Goal: Task Accomplishment & Management: Manage account settings

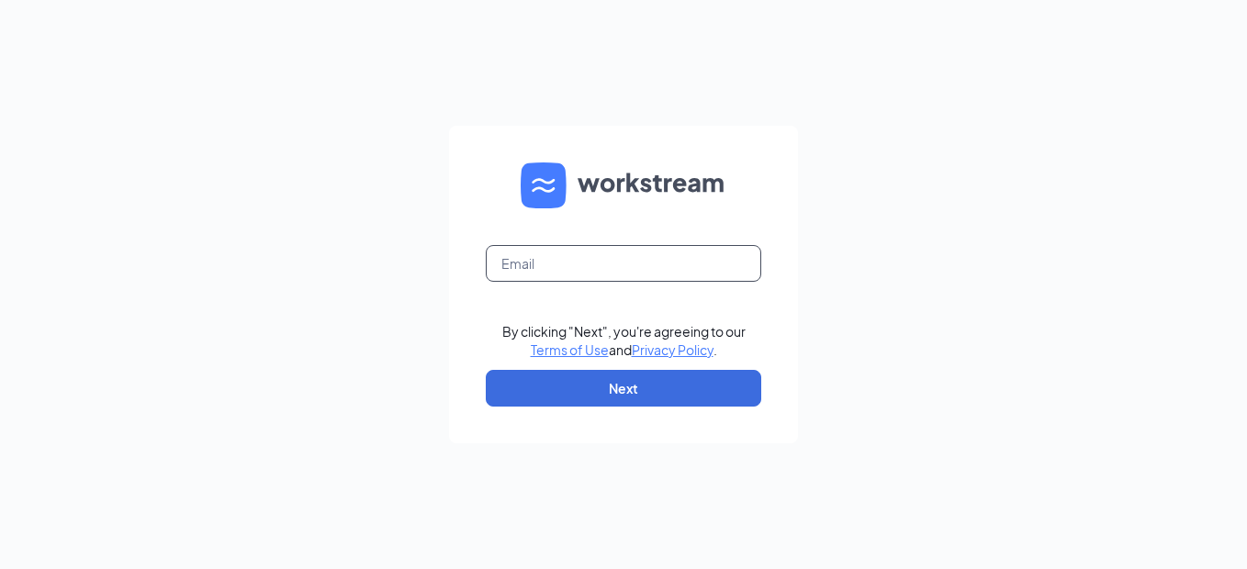
click at [603, 280] on input "text" at bounding box center [624, 263] width 276 height 37
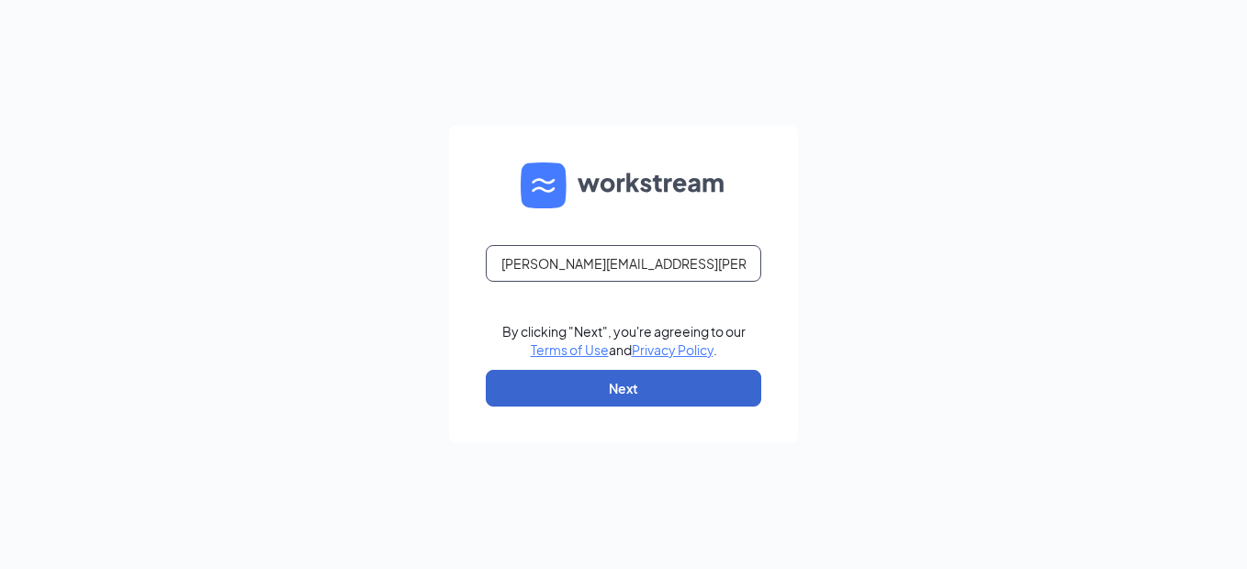
type input "[PERSON_NAME][EMAIL_ADDRESS][PERSON_NAME][DOMAIN_NAME]"
click at [622, 382] on button "Next" at bounding box center [624, 388] width 276 height 37
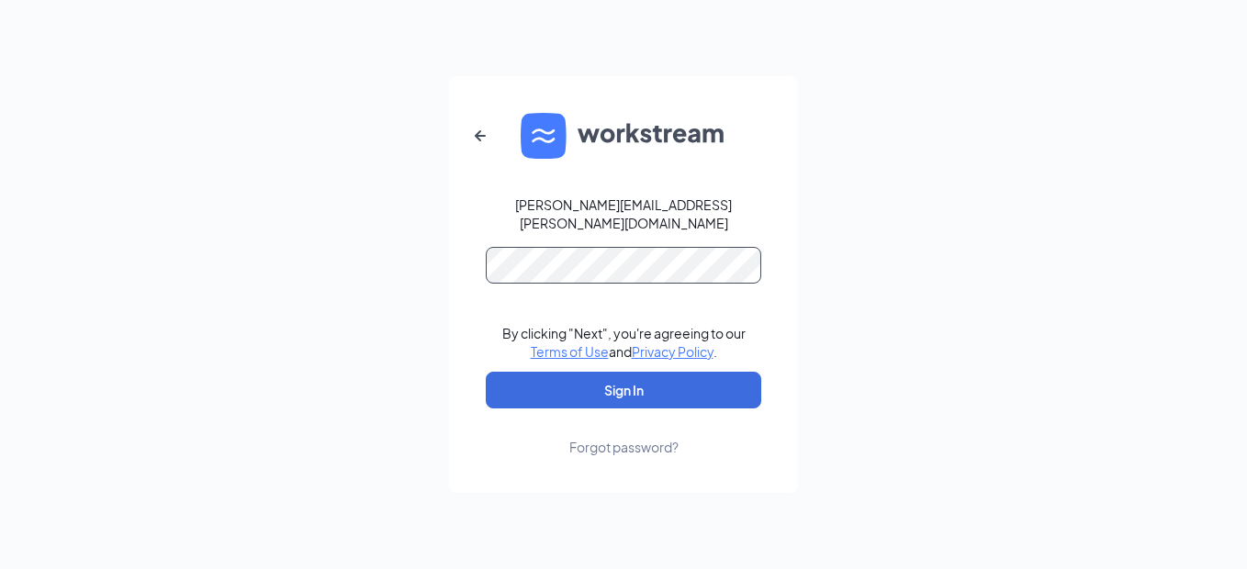
click at [486, 372] on button "Sign In" at bounding box center [624, 390] width 276 height 37
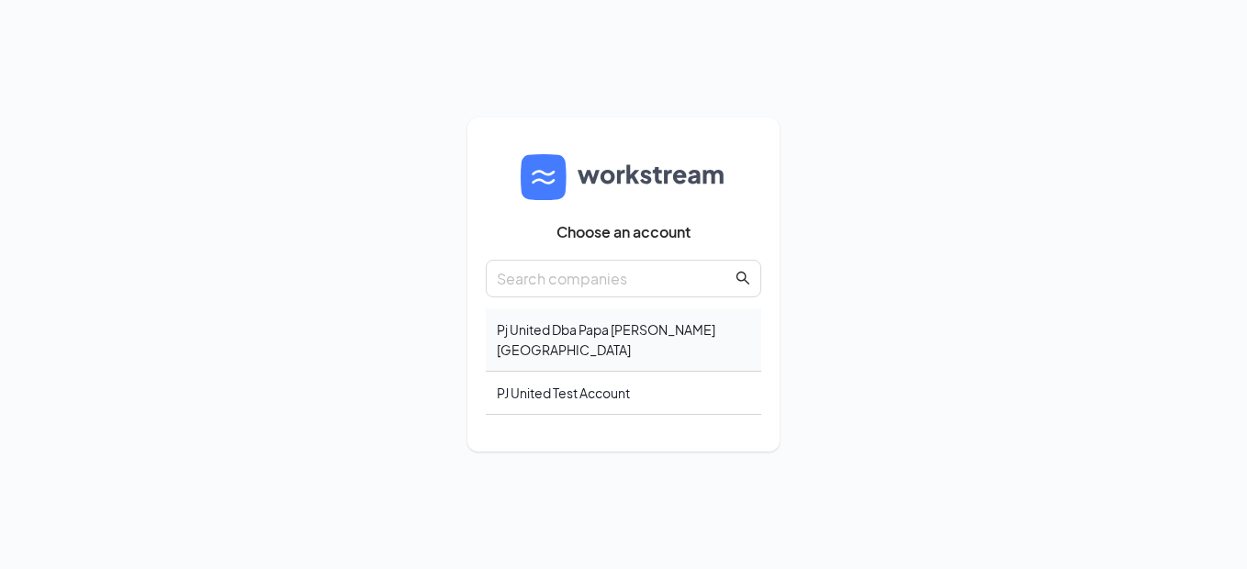
click at [564, 335] on div "Pj United Dba Papa Johns Hampton Roads" at bounding box center [624, 340] width 276 height 63
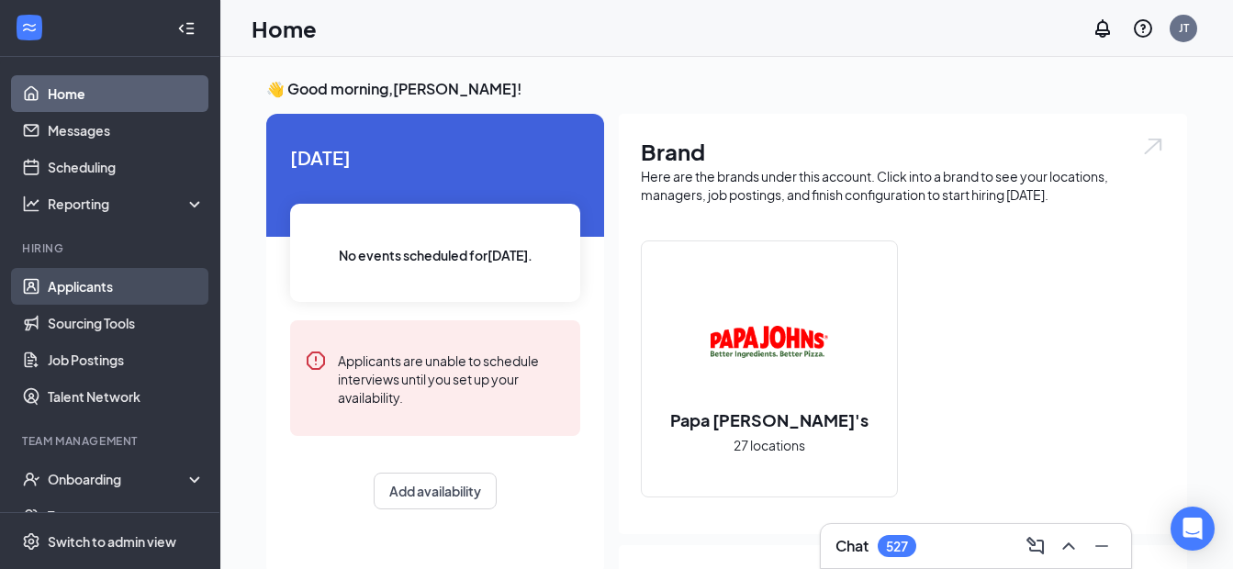
click at [90, 281] on link "Applicants" at bounding box center [126, 286] width 157 height 37
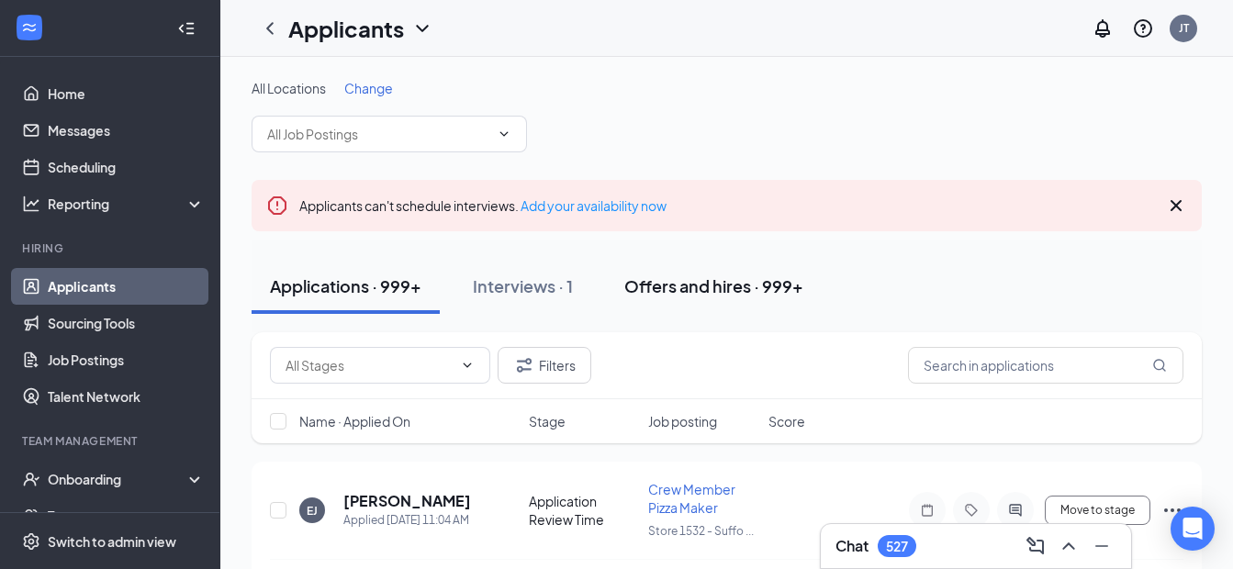
click at [675, 295] on div "Offers and hires · 999+" at bounding box center [714, 286] width 179 height 23
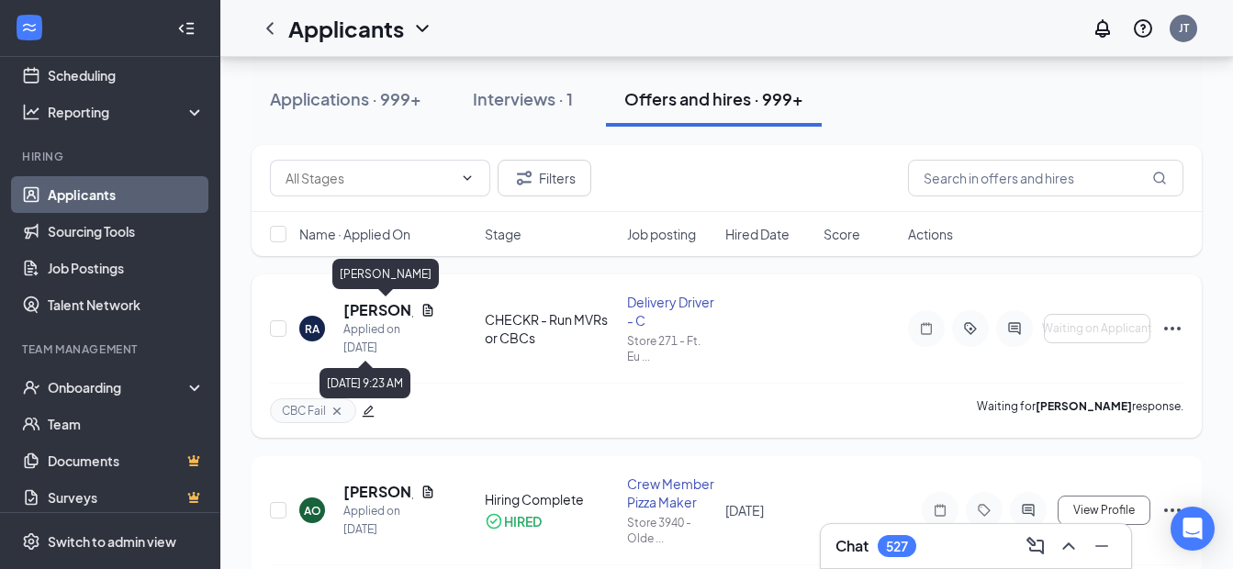
scroll to position [184, 0]
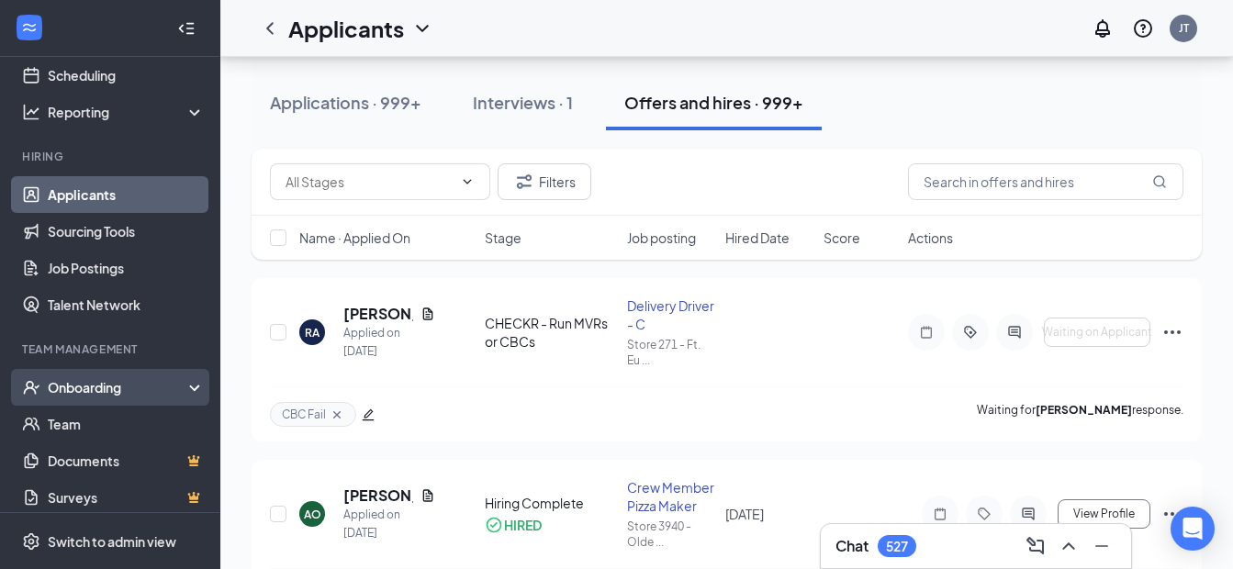
click at [107, 386] on div "Onboarding" at bounding box center [118, 387] width 141 height 18
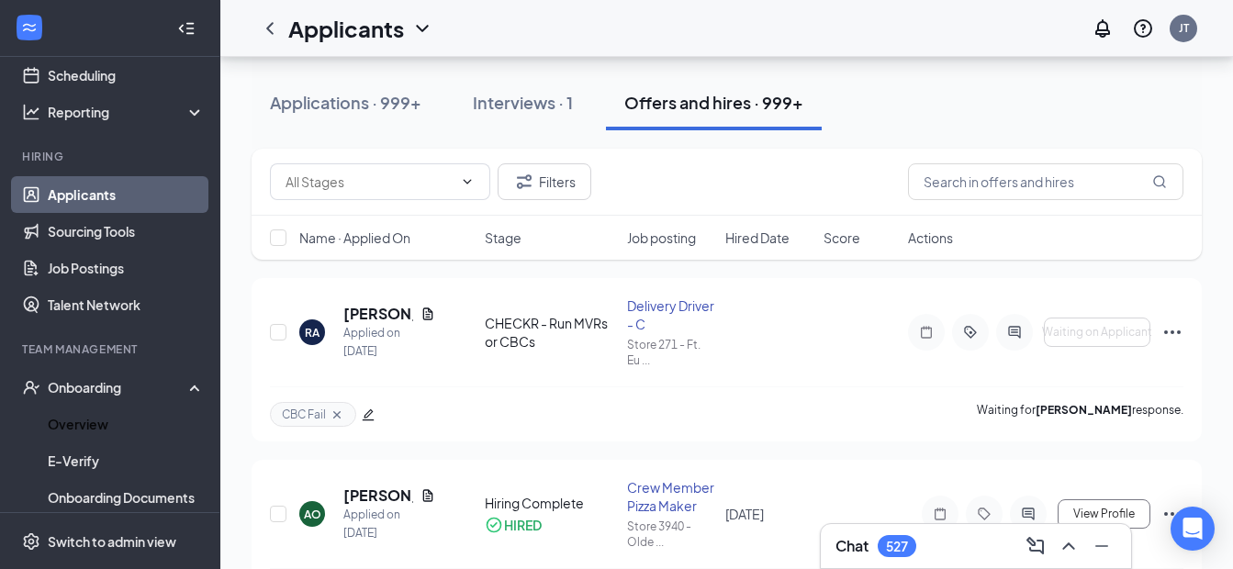
drag, startPoint x: 103, startPoint y: 414, endPoint x: 220, endPoint y: 417, distance: 117.6
click at [104, 414] on link "Overview" at bounding box center [126, 424] width 157 height 37
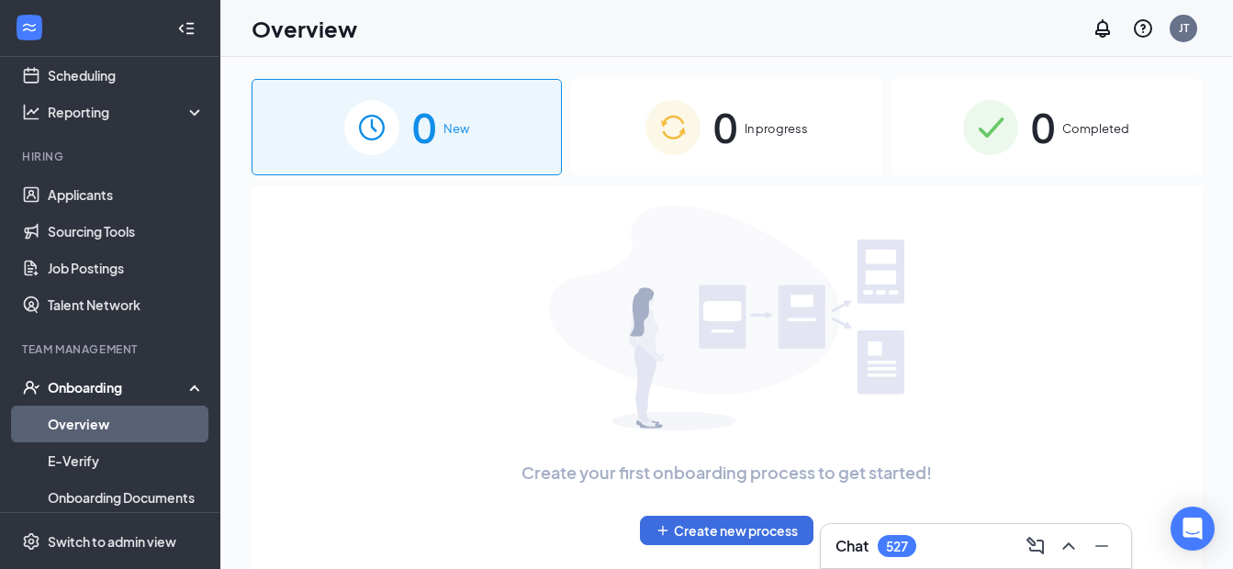
click at [734, 116] on span "0" at bounding box center [726, 127] width 24 height 63
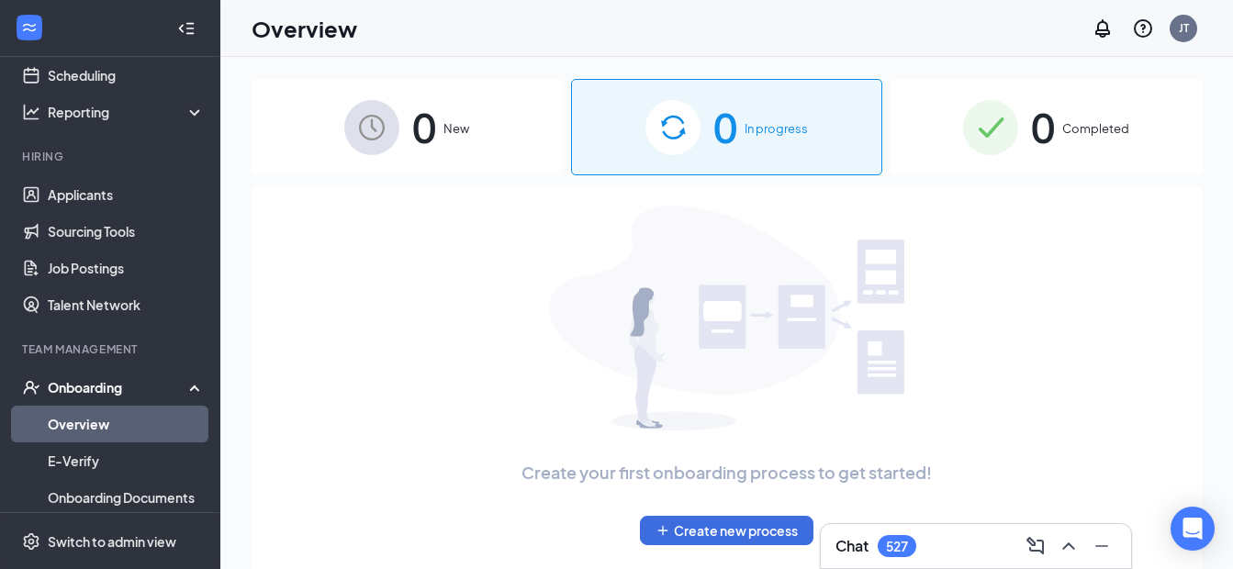
click at [428, 128] on span "0" at bounding box center [424, 127] width 24 height 63
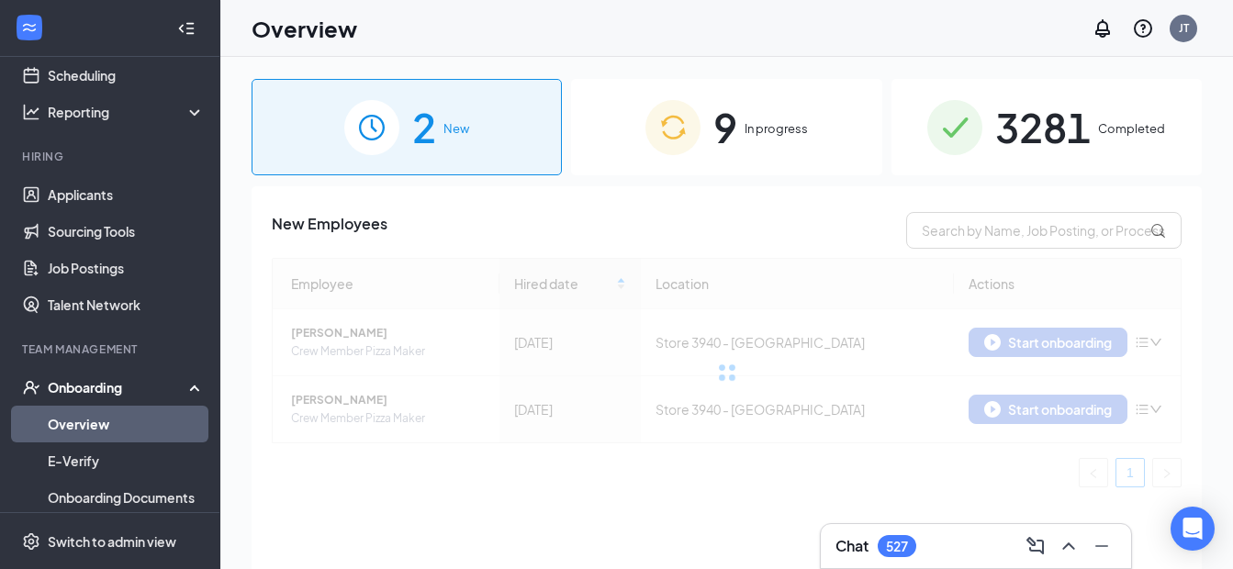
click at [794, 106] on div "9 In progress" at bounding box center [726, 127] width 310 height 96
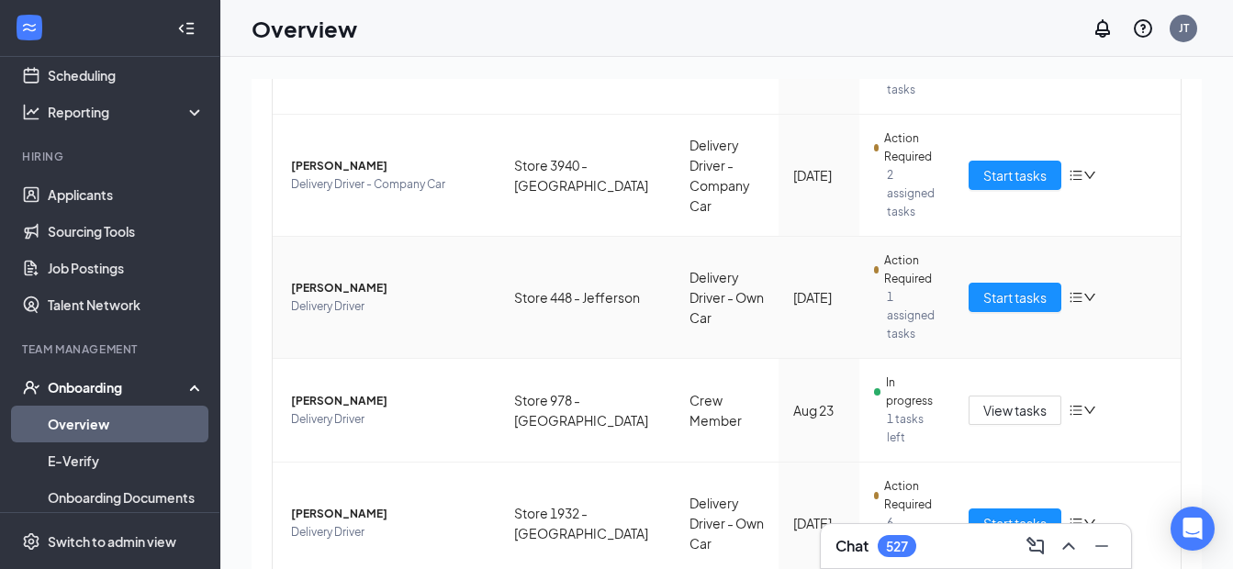
scroll to position [625, 0]
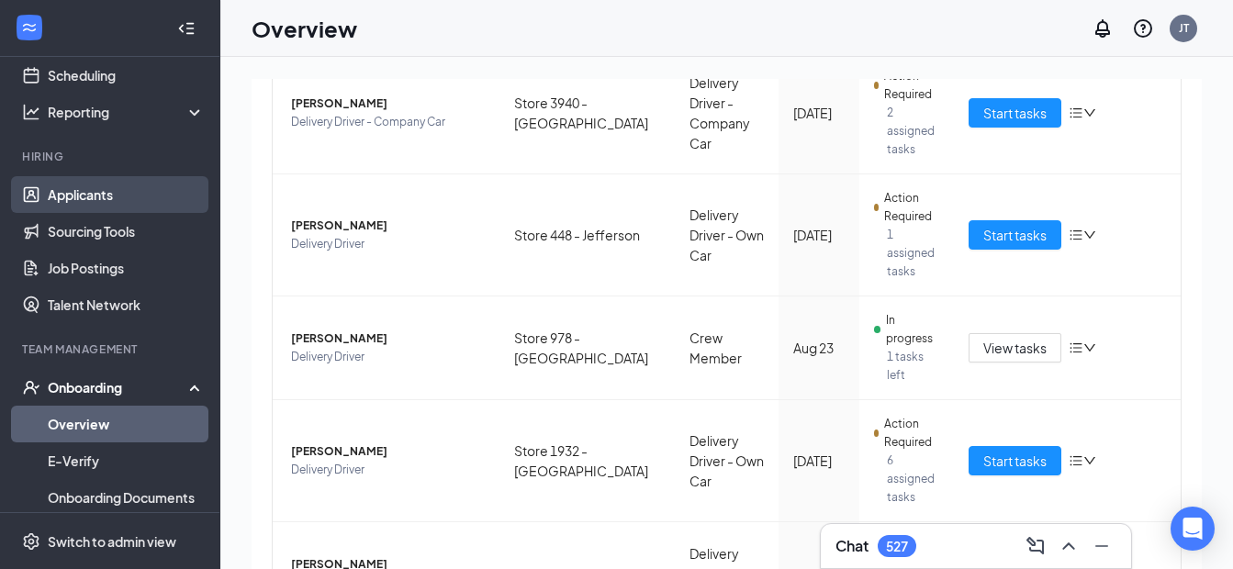
click at [91, 191] on link "Applicants" at bounding box center [126, 194] width 157 height 37
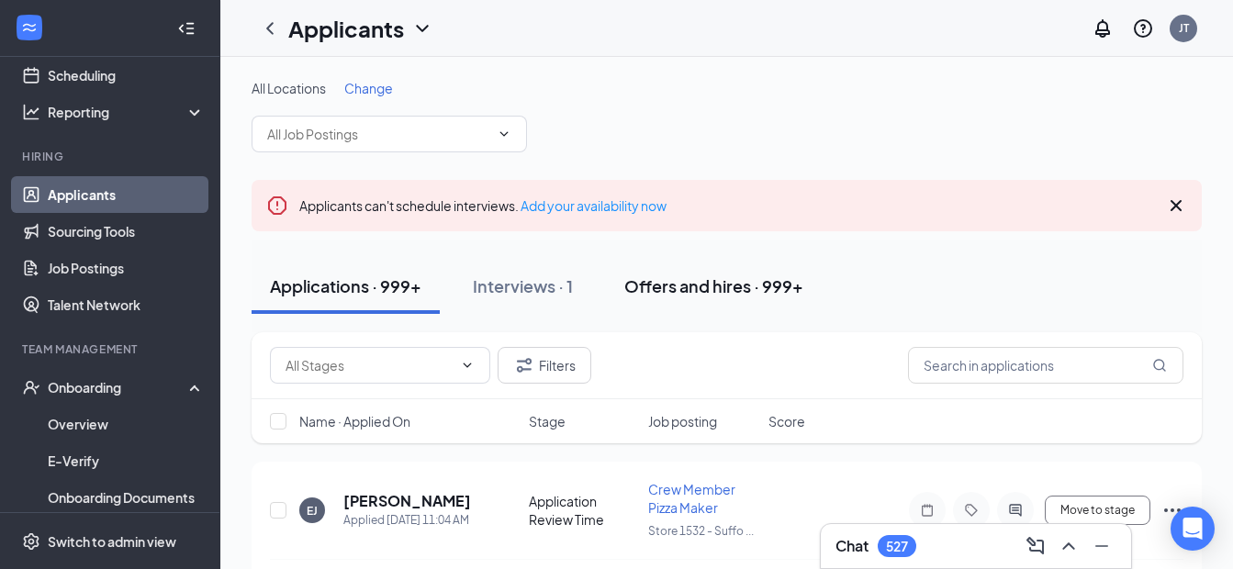
click at [650, 287] on div "Offers and hires · 999+" at bounding box center [714, 286] width 179 height 23
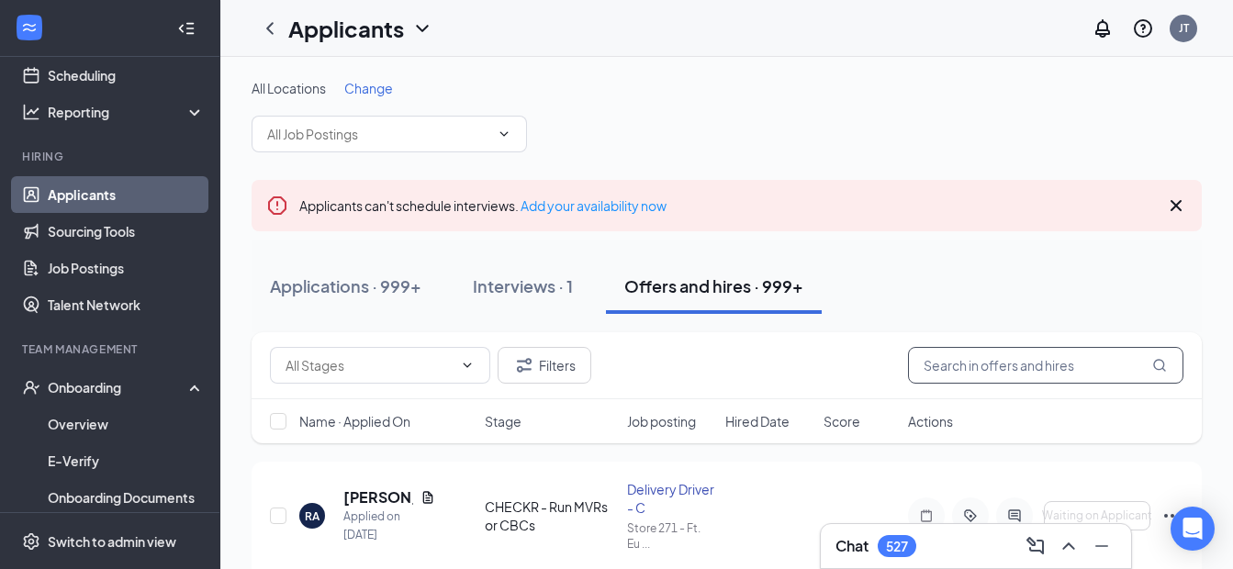
click at [948, 361] on input "text" at bounding box center [1046, 365] width 276 height 37
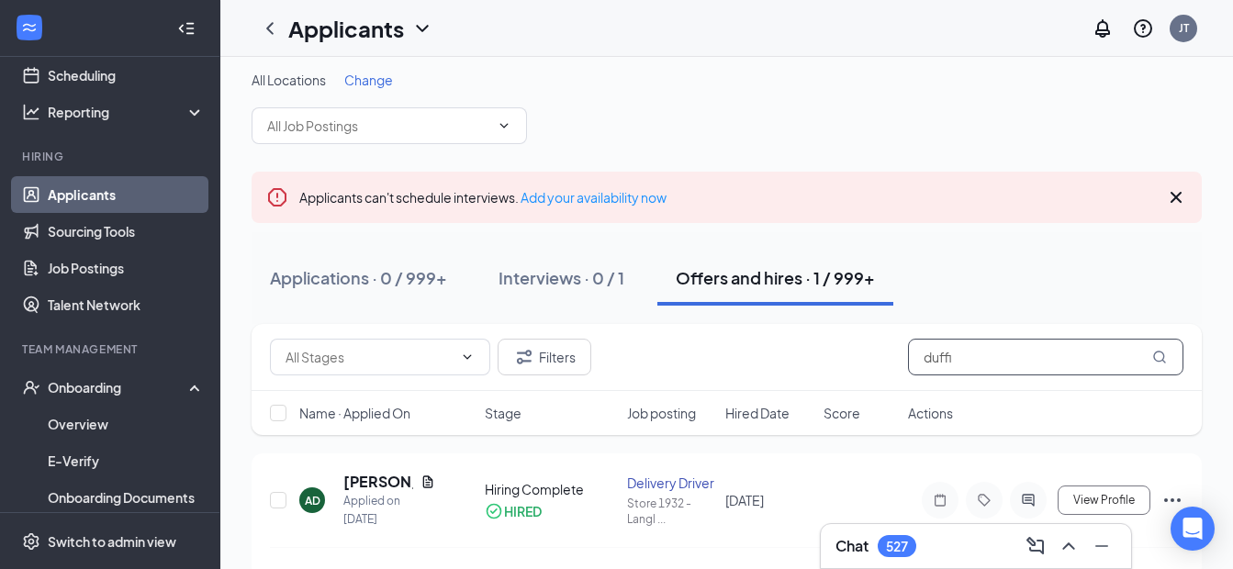
scroll to position [39, 0]
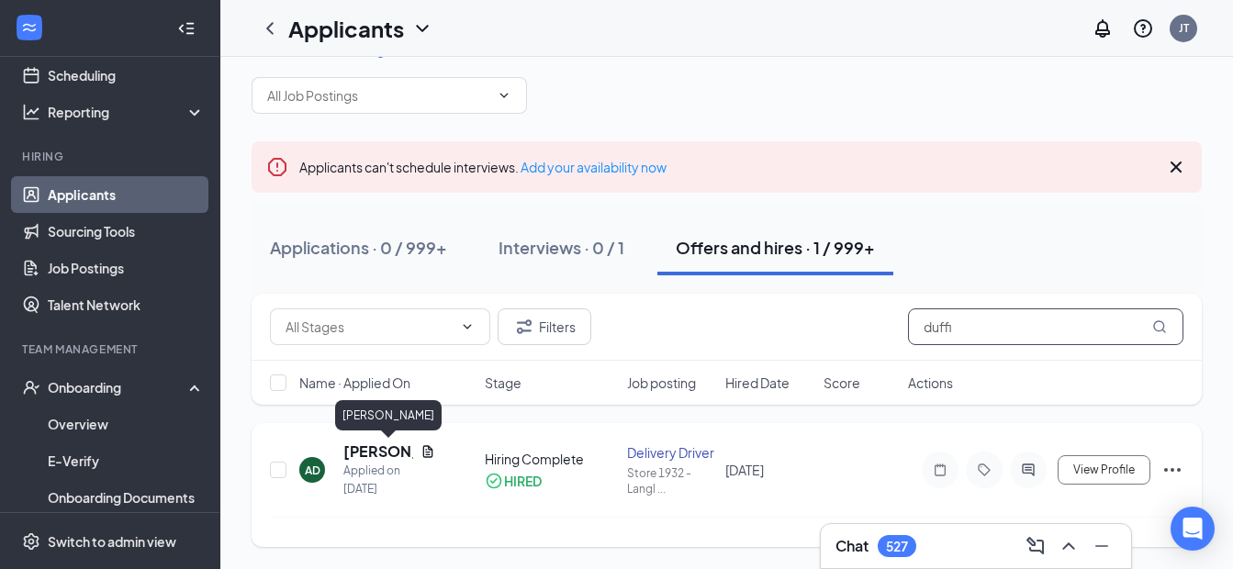
type input "duffi"
click at [380, 452] on h5 "[PERSON_NAME]" at bounding box center [378, 452] width 70 height 20
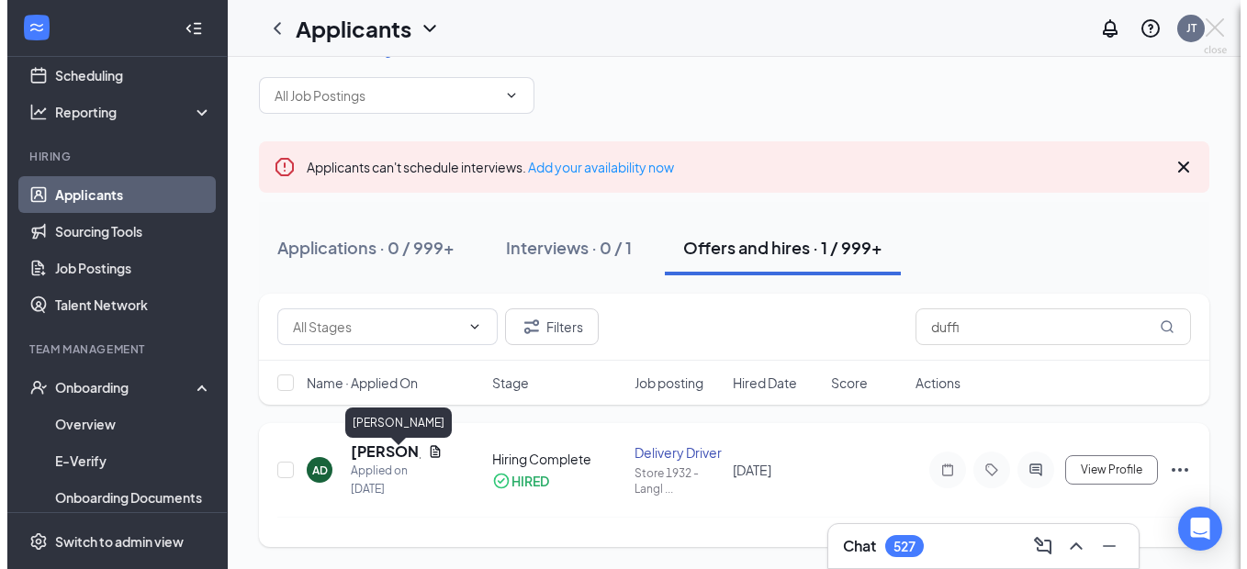
scroll to position [35, 0]
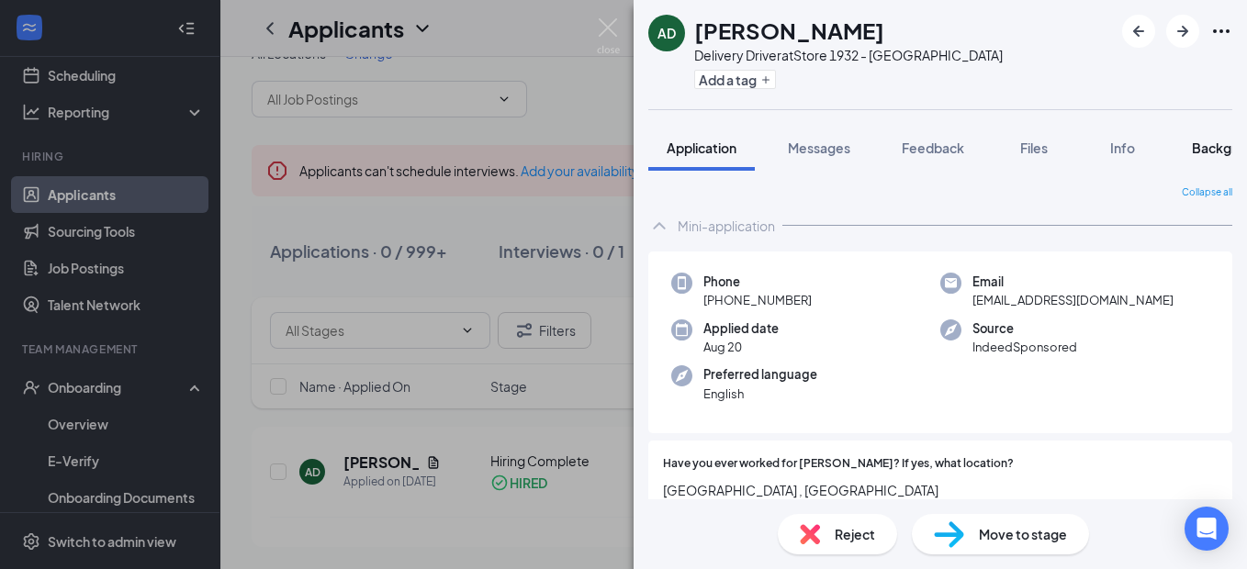
click at [1216, 153] on span "Background" at bounding box center [1229, 148] width 75 height 17
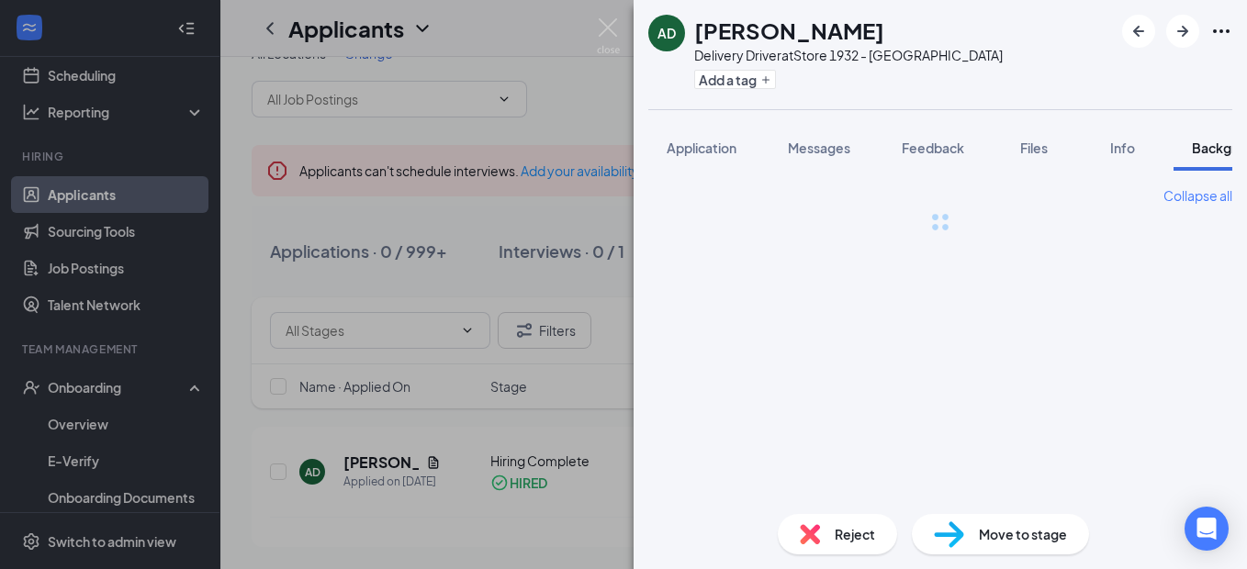
scroll to position [0, 57]
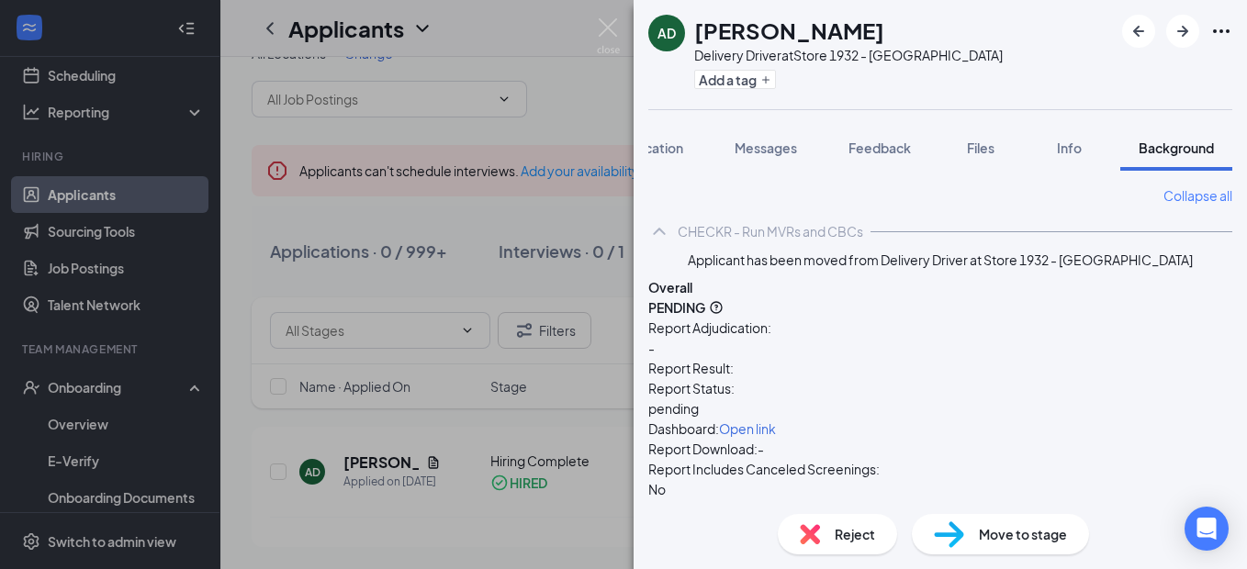
click at [776, 421] on span "Open link" at bounding box center [747, 429] width 57 height 17
click at [759, 148] on span "Messages" at bounding box center [766, 148] width 62 height 17
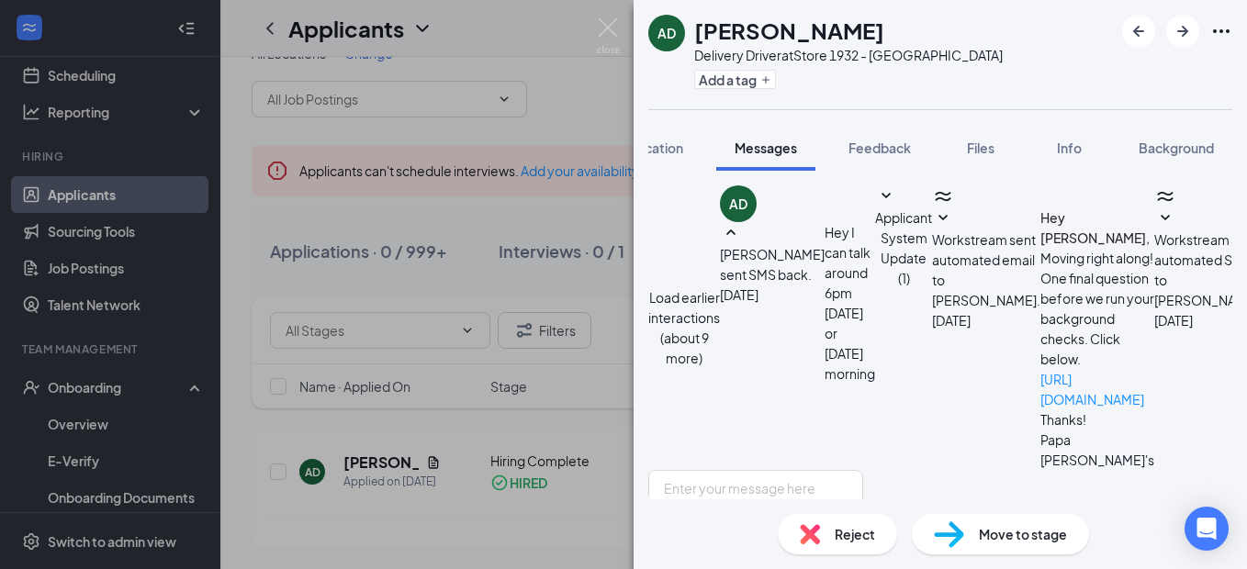
scroll to position [92, 0]
click at [932, 265] on span "Applicant System Update (1)" at bounding box center [903, 247] width 57 height 77
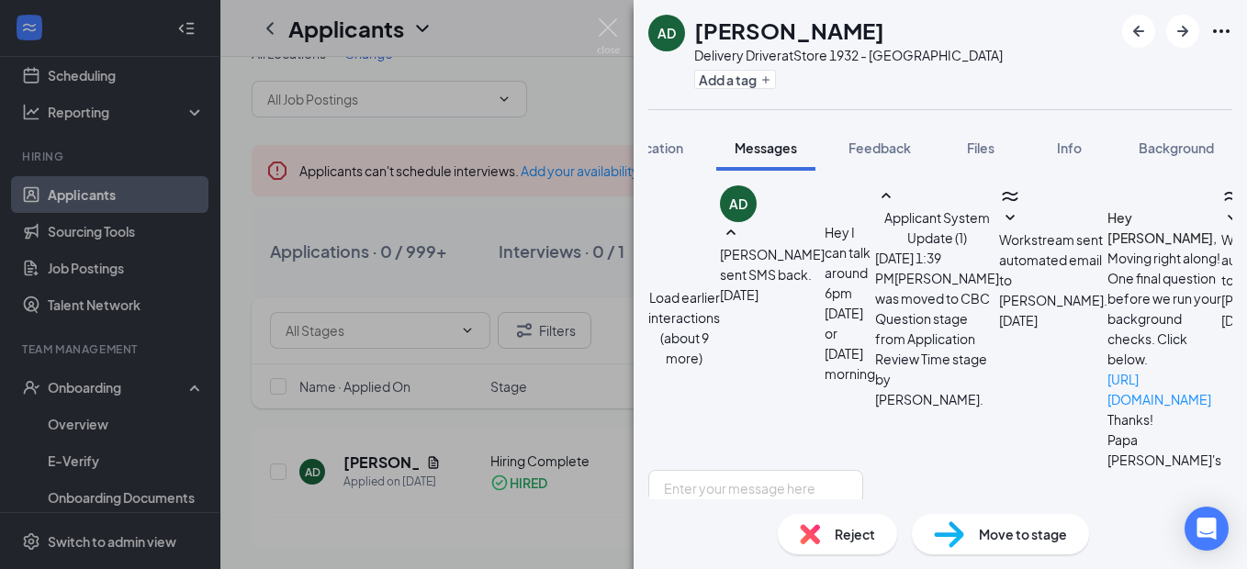
scroll to position [0, 0]
click at [720, 287] on button "Load earlier interactions (about 9 more)" at bounding box center [684, 327] width 72 height 81
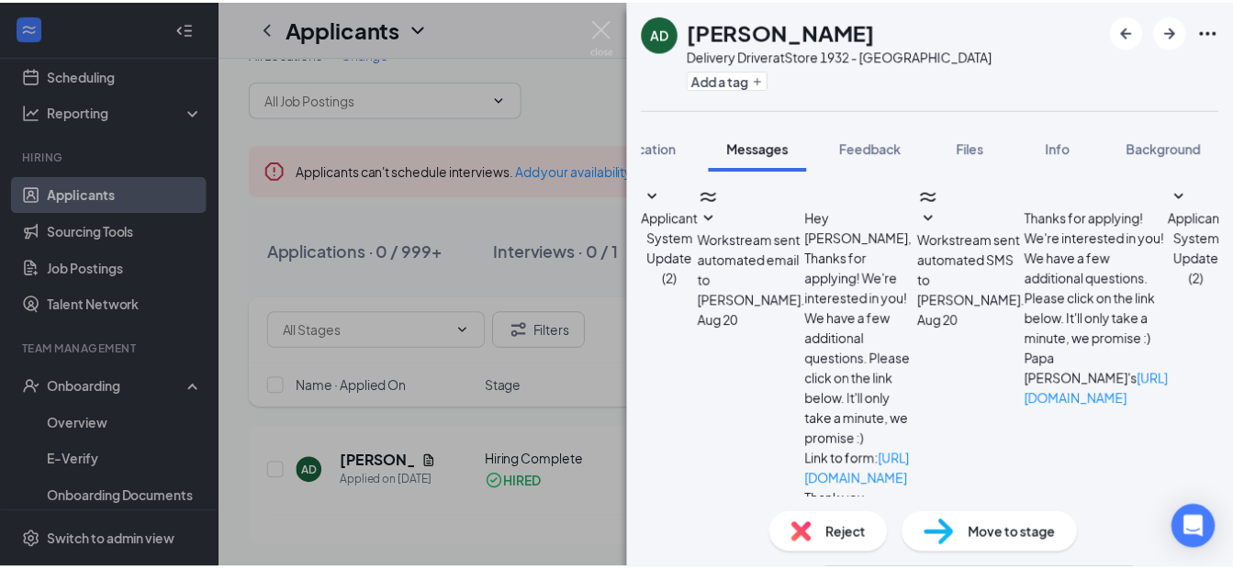
scroll to position [1139, 0]
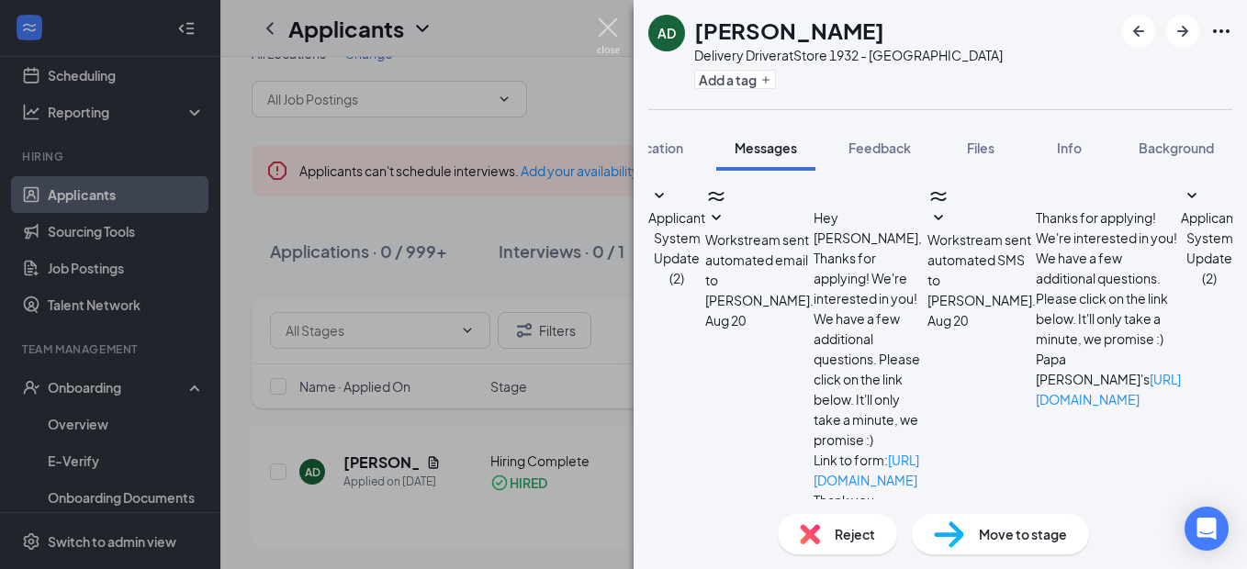
drag, startPoint x: 609, startPoint y: 22, endPoint x: 574, endPoint y: 71, distance: 59.9
click at [609, 23] on img at bounding box center [608, 36] width 23 height 36
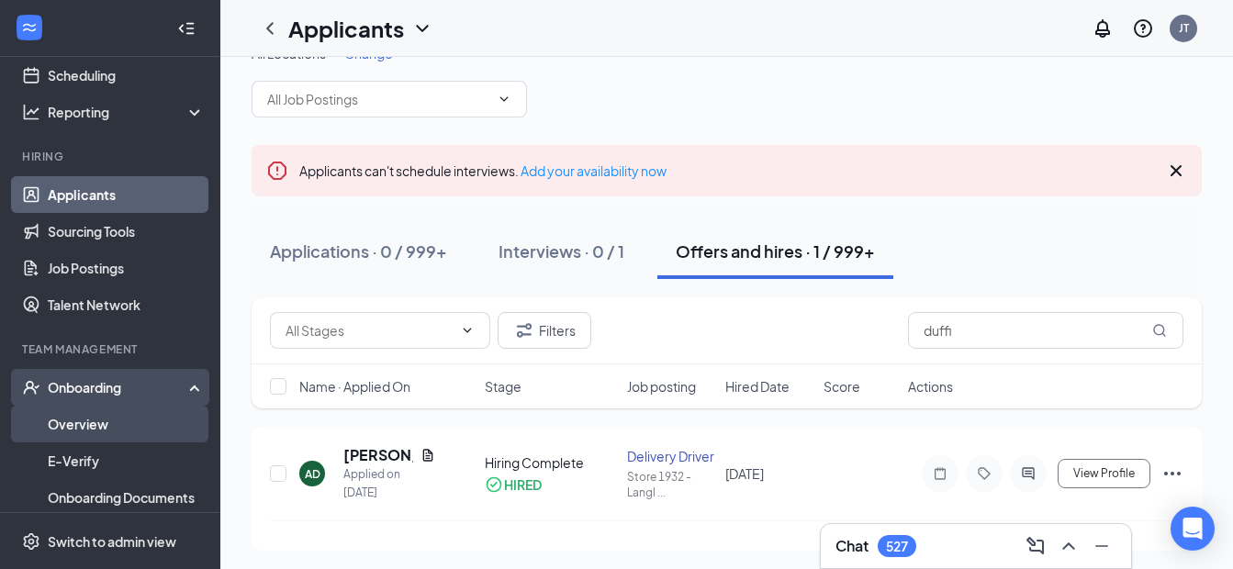
click at [97, 427] on link "Overview" at bounding box center [126, 424] width 157 height 37
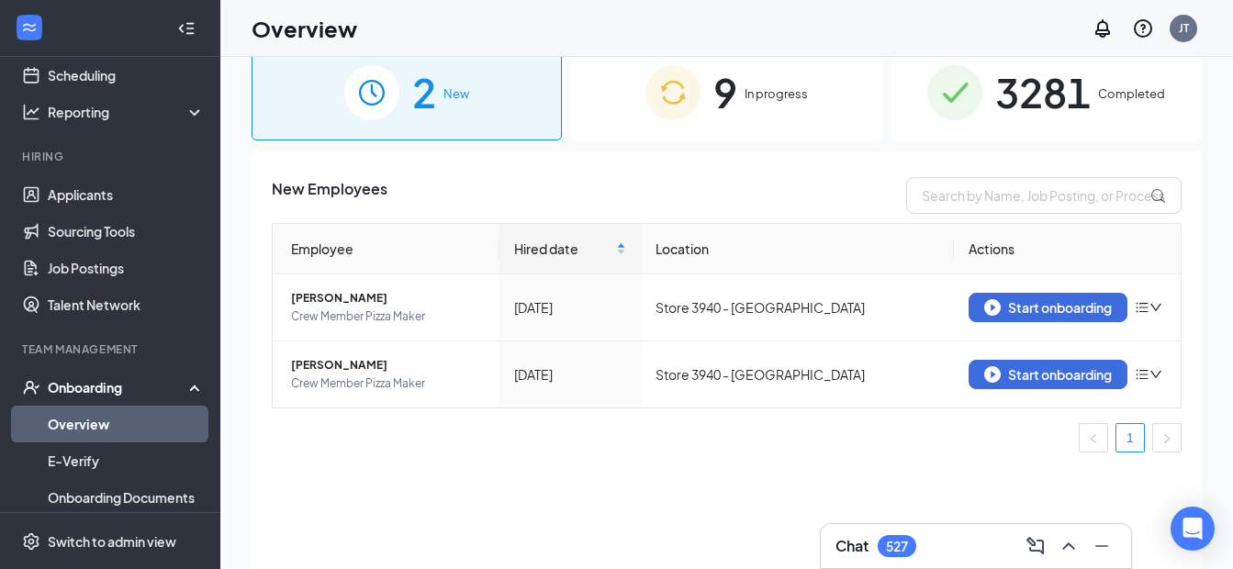
click at [783, 94] on span "In progress" at bounding box center [776, 93] width 63 height 18
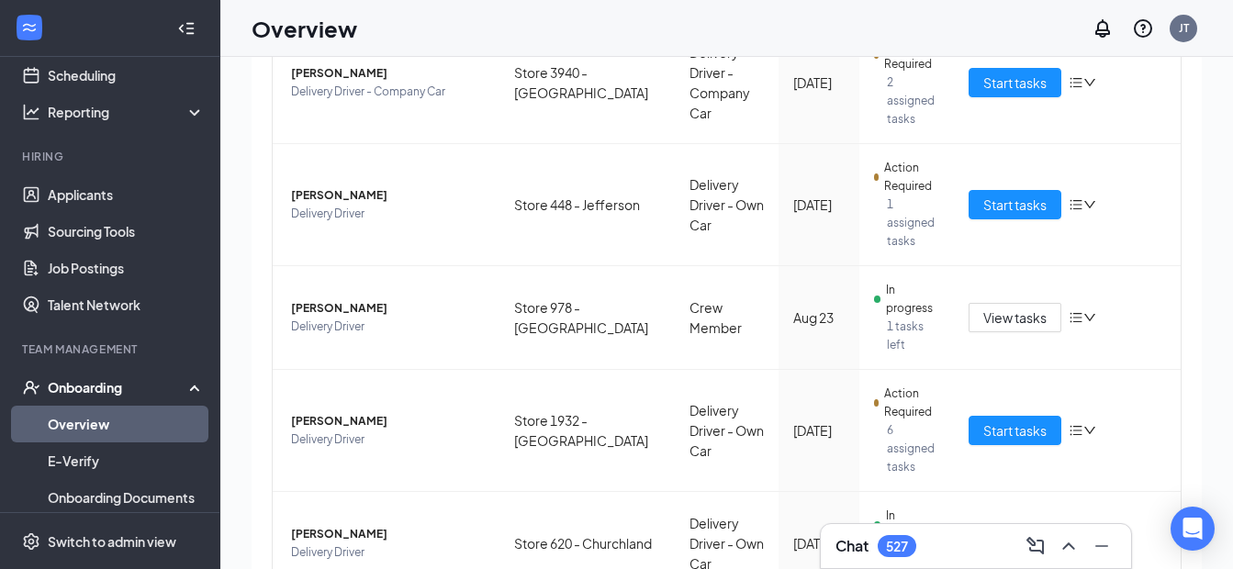
scroll to position [625, 0]
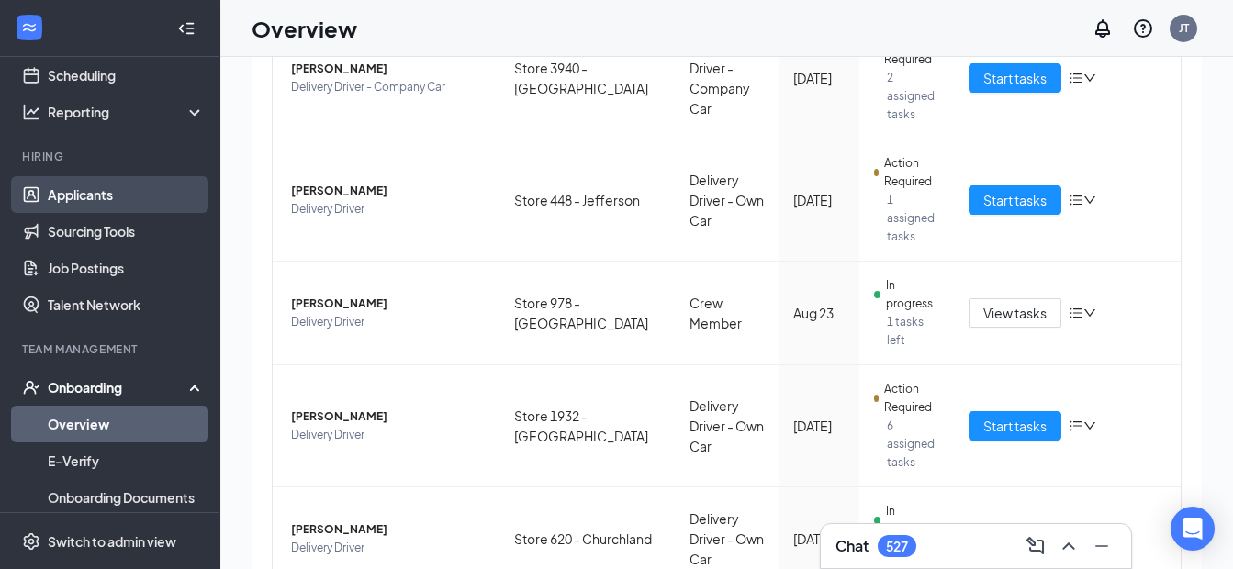
click at [97, 198] on link "Applicants" at bounding box center [126, 194] width 157 height 37
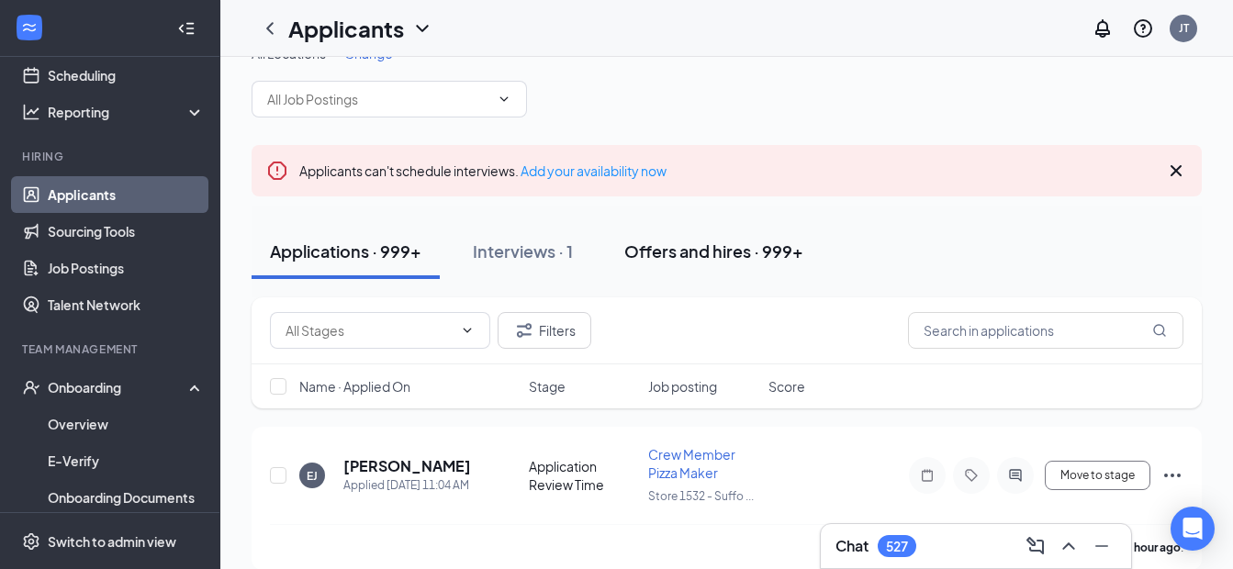
click at [656, 239] on button "Offers and hires · 999+" at bounding box center [714, 251] width 216 height 55
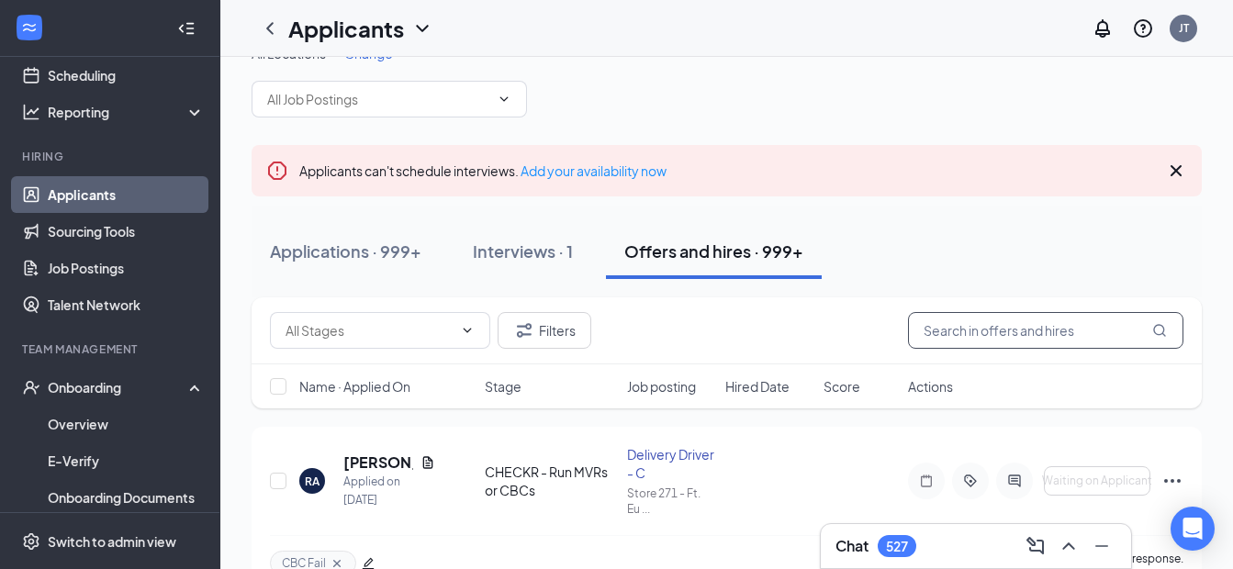
click at [990, 336] on input "text" at bounding box center [1046, 330] width 276 height 37
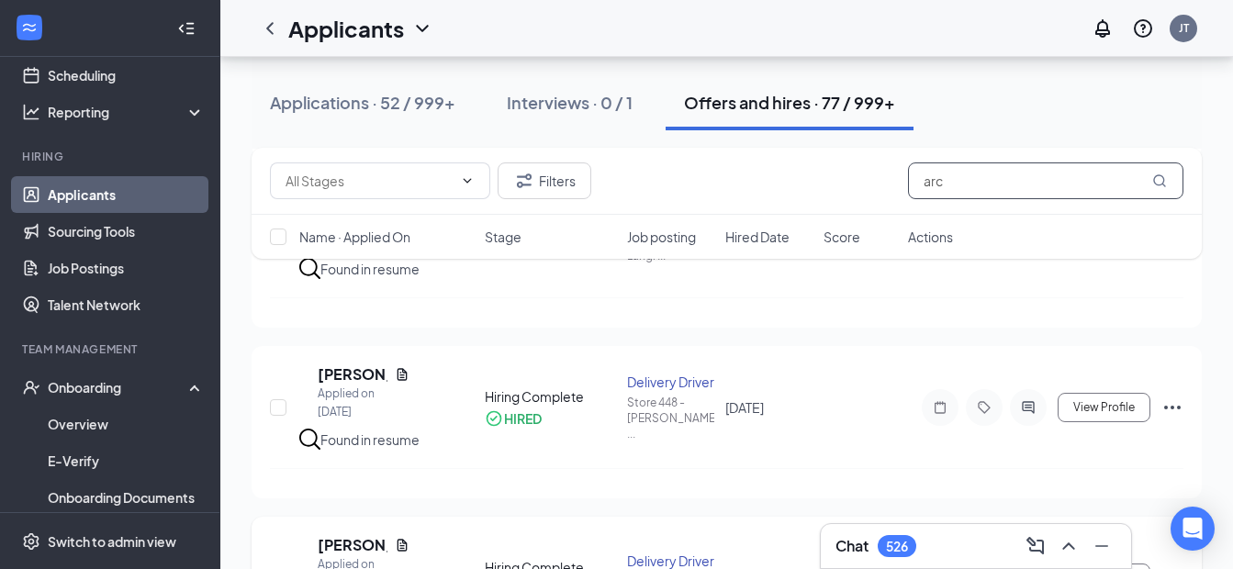
scroll to position [310, 0]
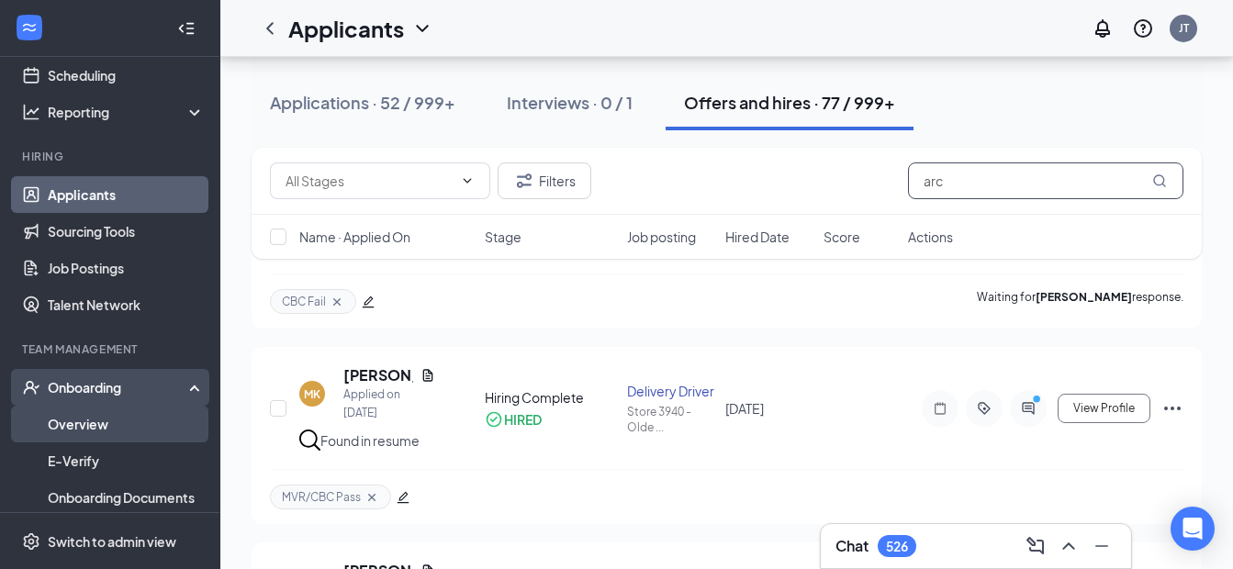
type input "arc"
click at [72, 416] on link "Overview" at bounding box center [126, 424] width 157 height 37
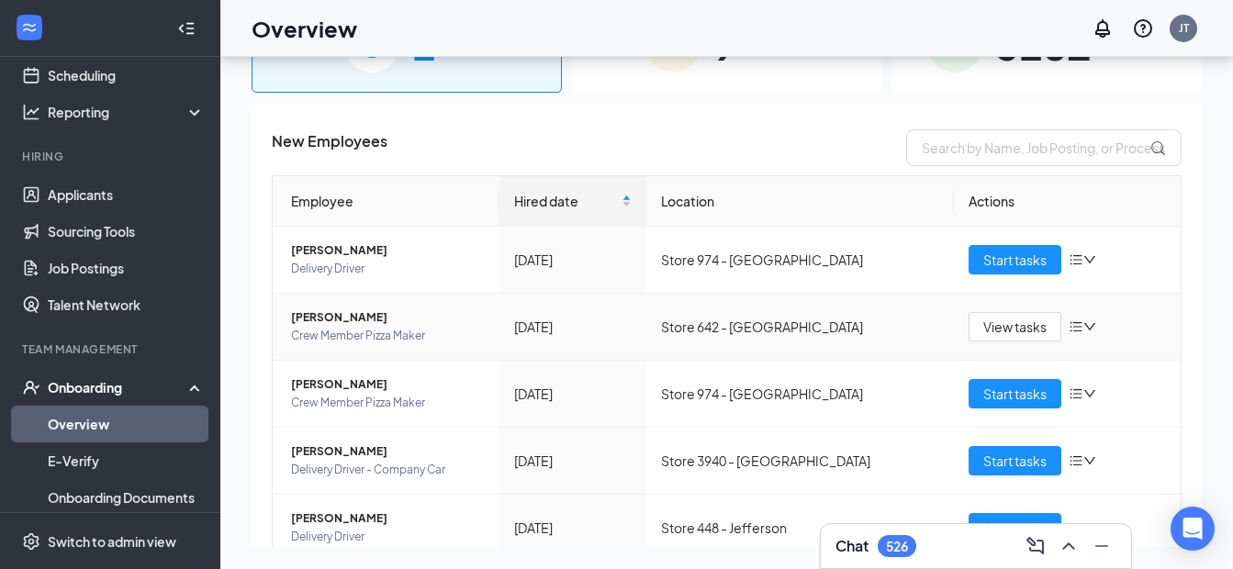
scroll to position [83, 0]
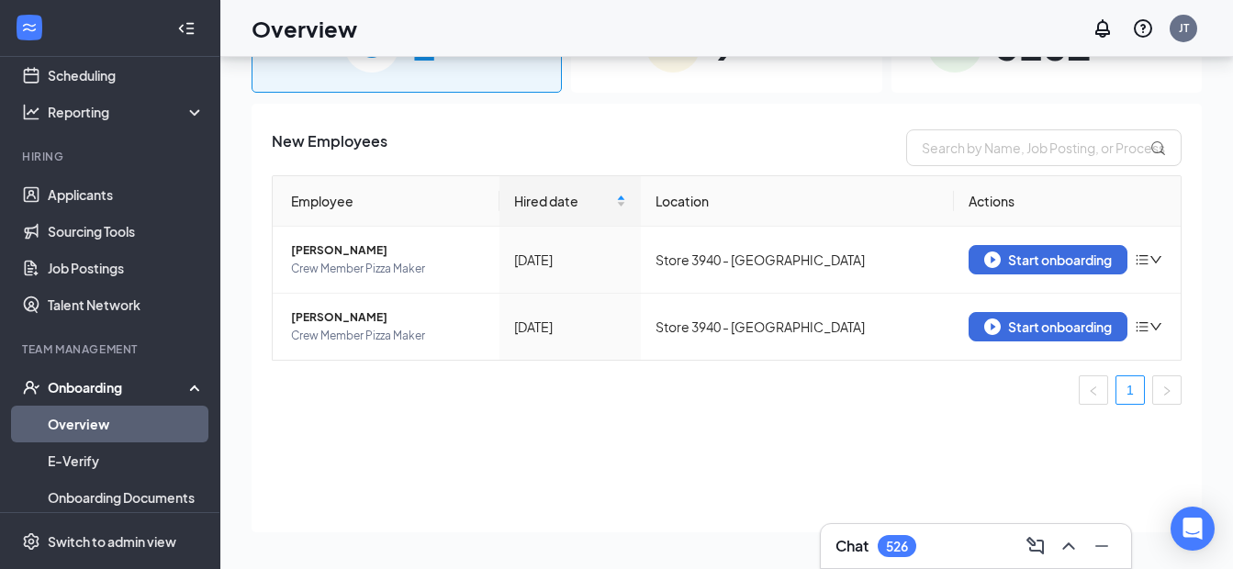
click at [665, 76] on div "9 In progress" at bounding box center [726, 44] width 310 height 96
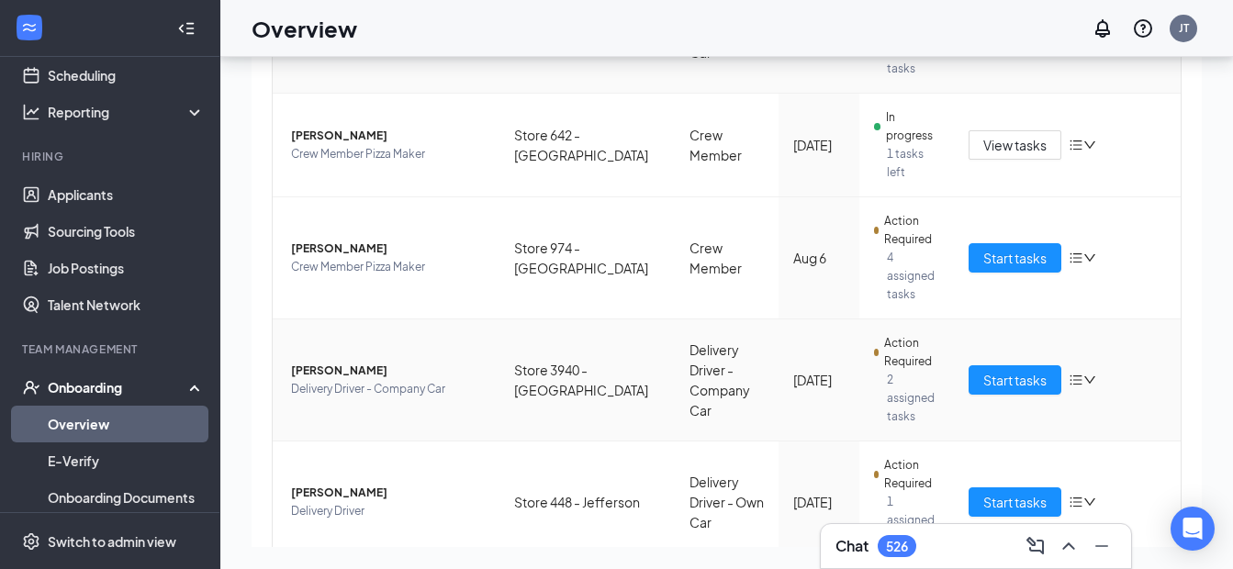
scroll to position [551, 0]
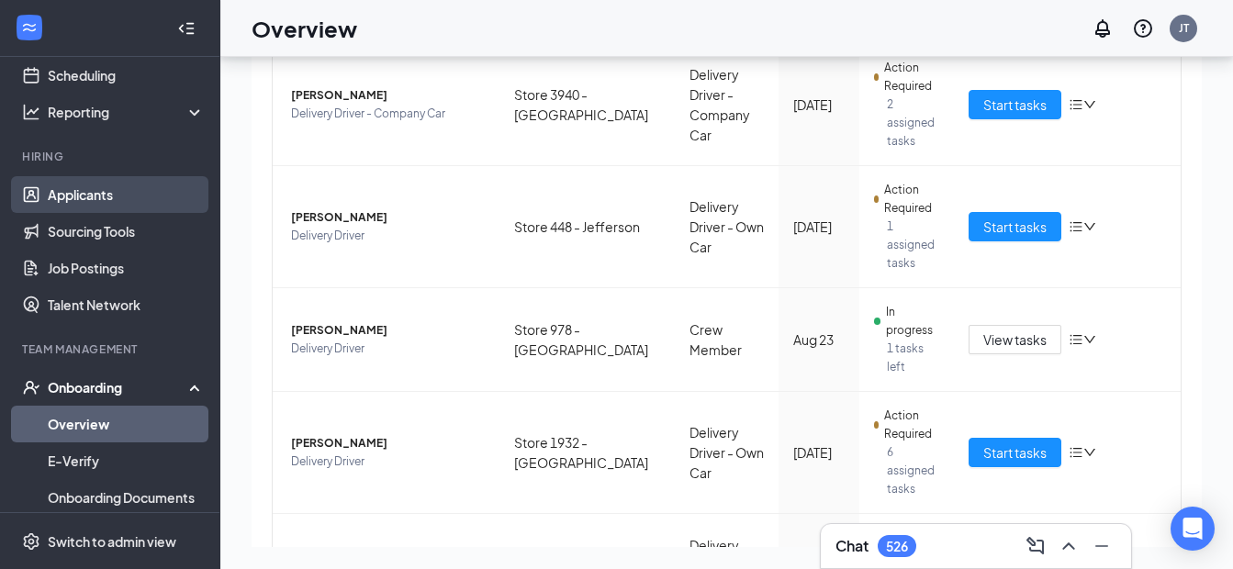
click at [96, 190] on link "Applicants" at bounding box center [126, 194] width 157 height 37
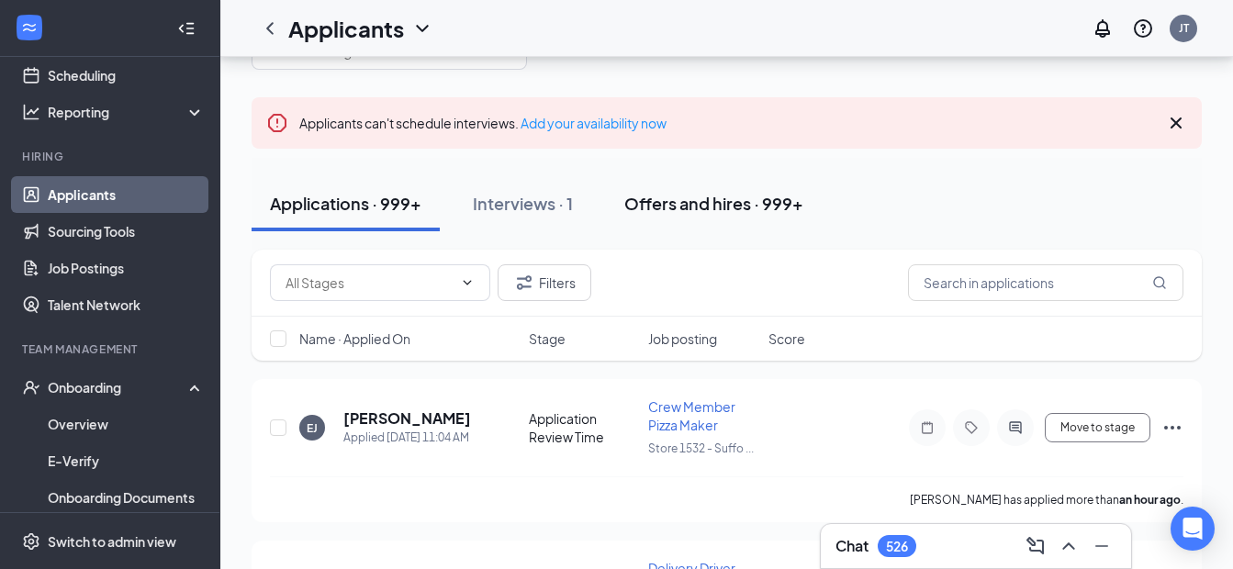
click at [710, 199] on div "Offers and hires · 999+" at bounding box center [714, 203] width 179 height 23
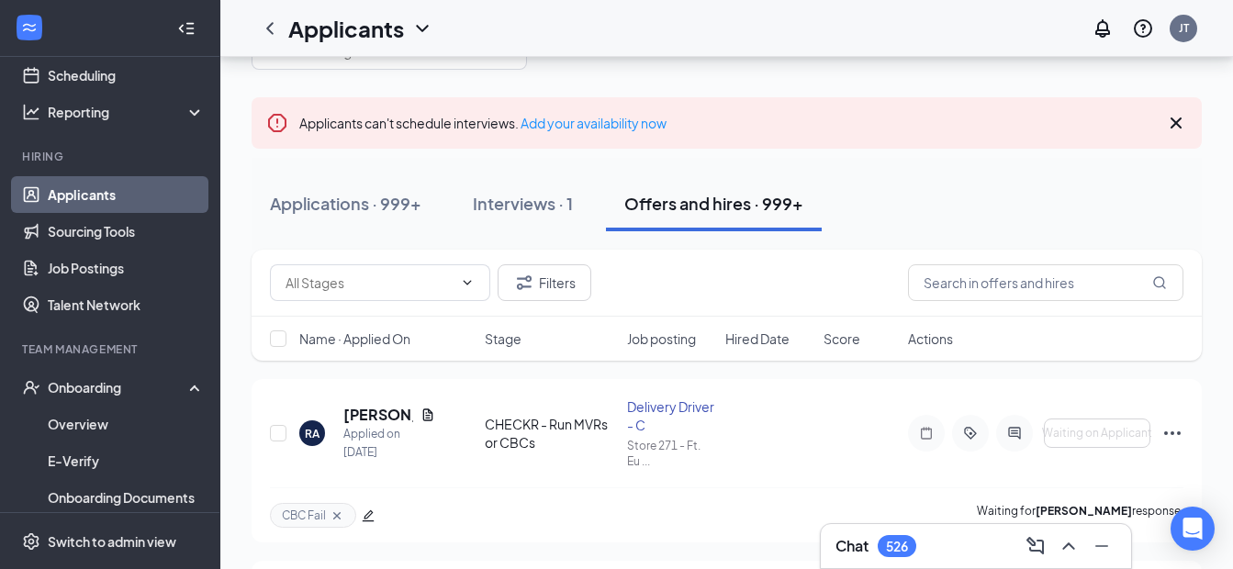
click at [983, 361] on div "Filters Name · Applied On Stage Job posting Hired Date Score Actions" at bounding box center [727, 315] width 951 height 130
click at [954, 288] on input "text" at bounding box center [1046, 283] width 276 height 37
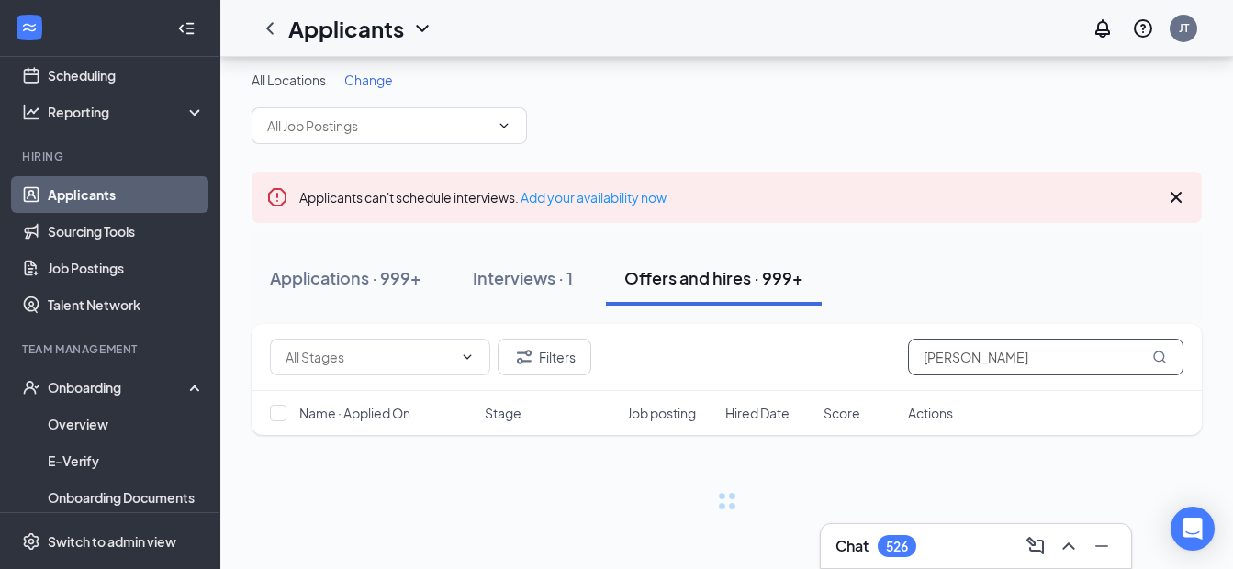
scroll to position [8, 0]
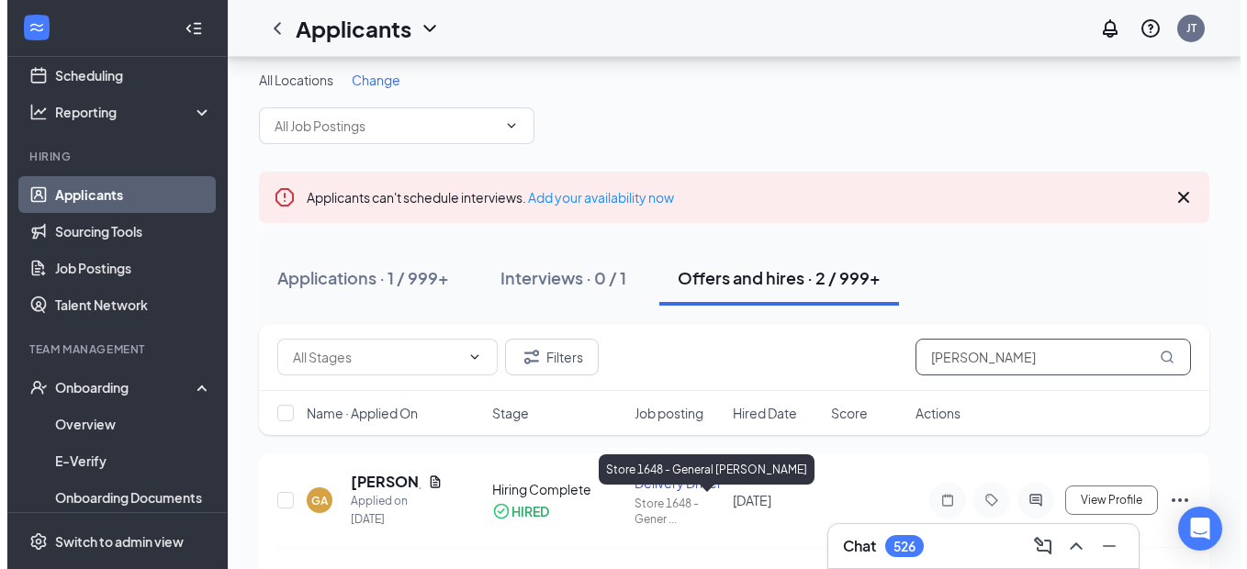
scroll to position [83, 0]
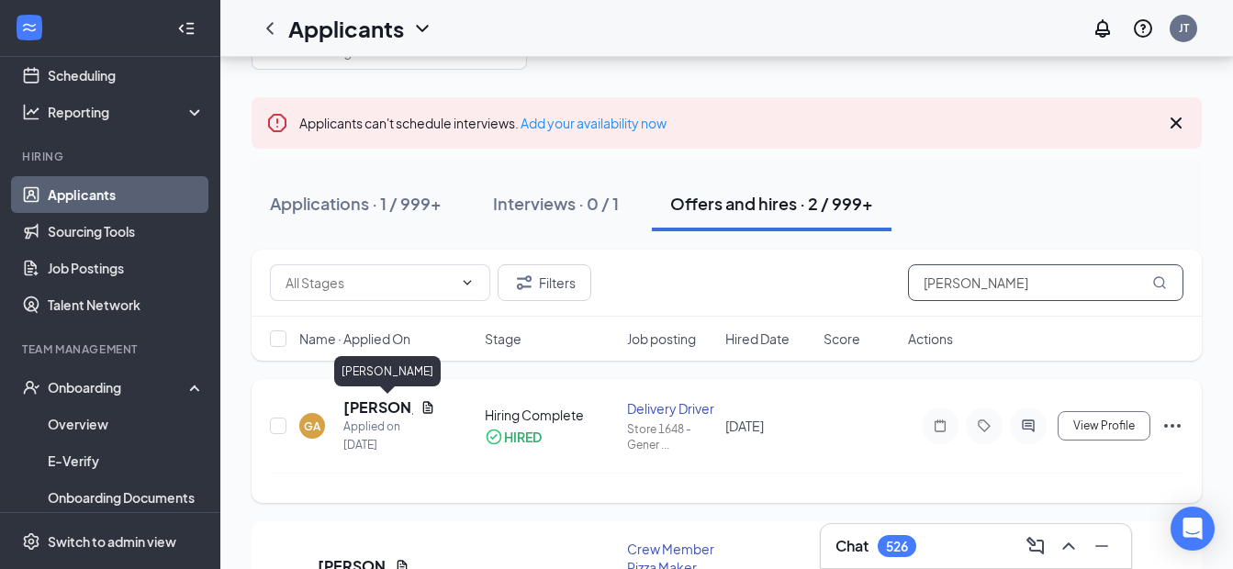
type input "[PERSON_NAME]"
click at [354, 406] on h5 "[PERSON_NAME]" at bounding box center [378, 408] width 70 height 20
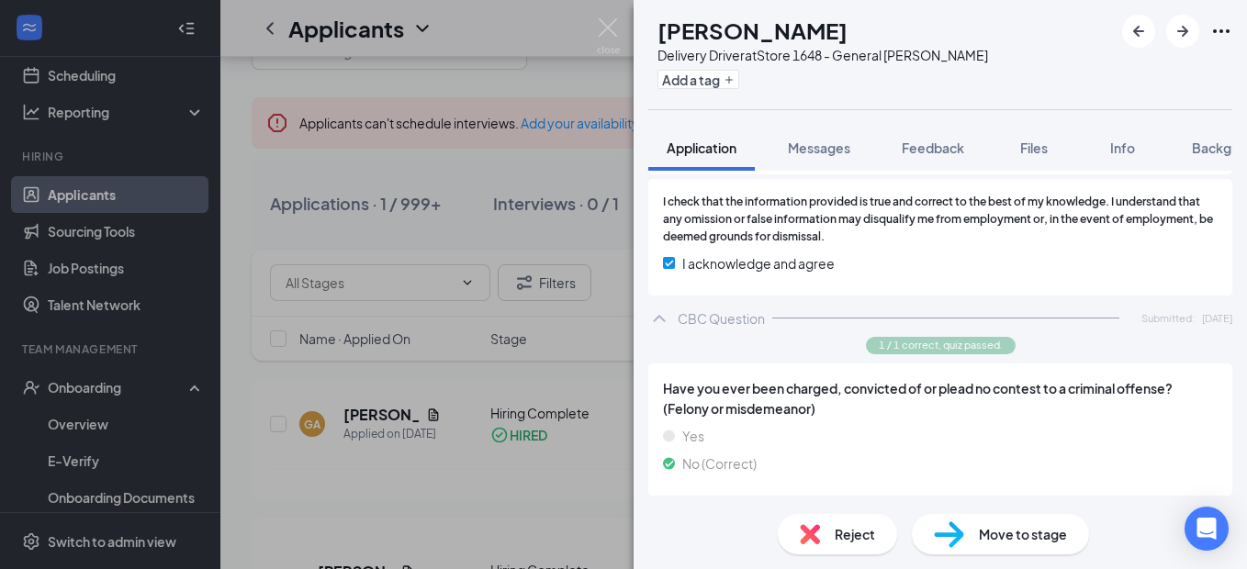
scroll to position [1314, 0]
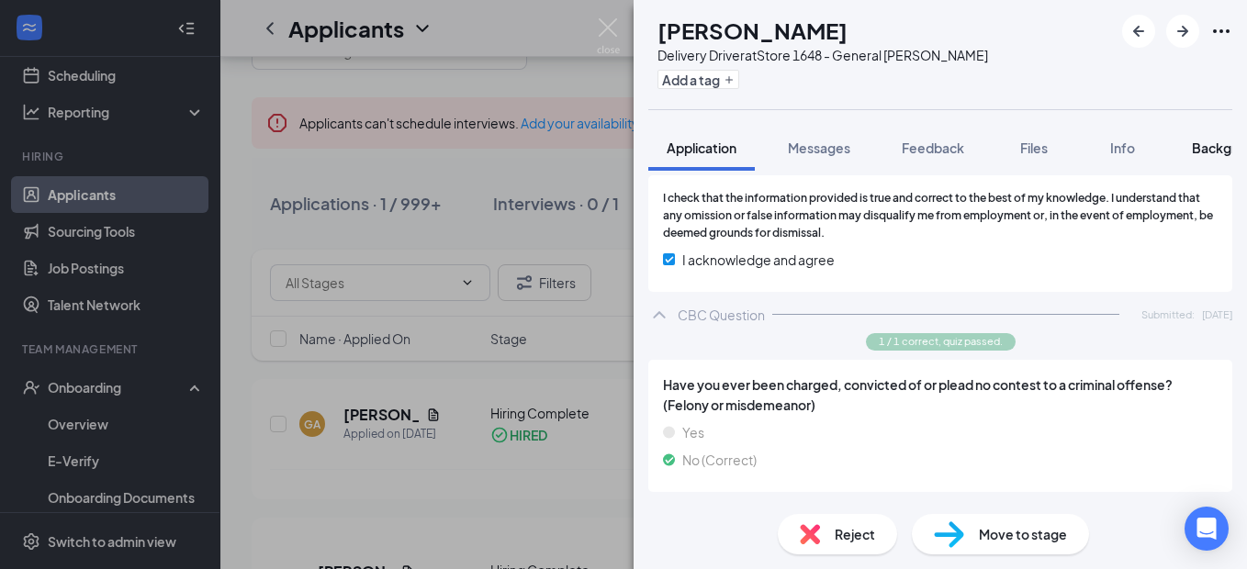
click at [1216, 138] on button "Background" at bounding box center [1230, 148] width 112 height 46
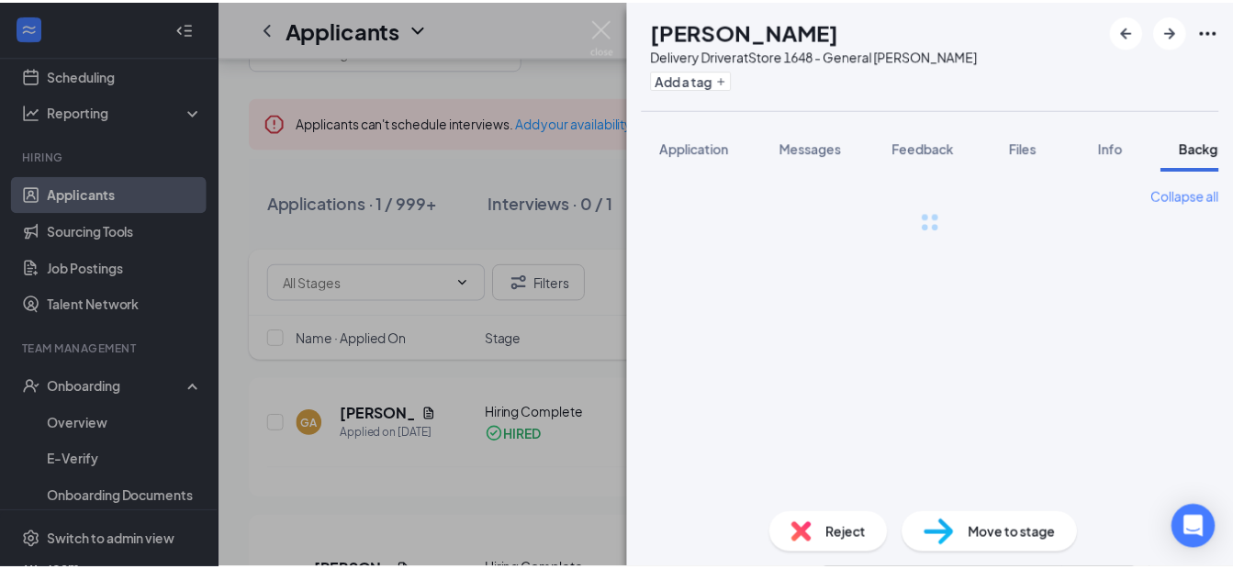
scroll to position [0, 57]
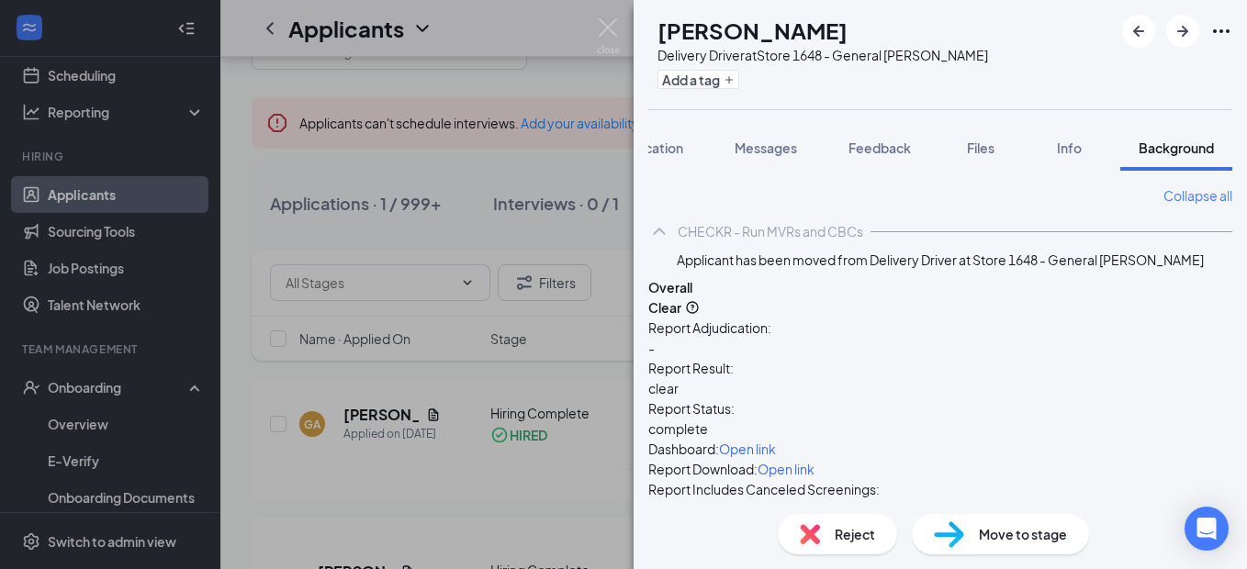
click at [776, 441] on span "Open link" at bounding box center [747, 449] width 57 height 17
click at [615, 24] on img at bounding box center [608, 36] width 23 height 36
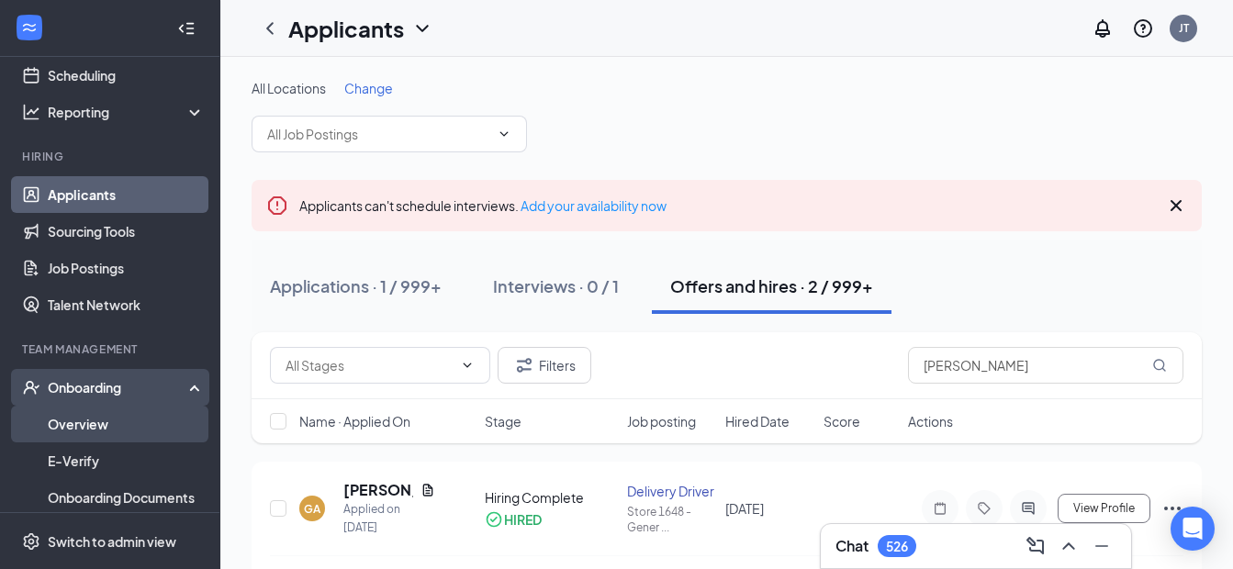
click at [107, 428] on link "Overview" at bounding box center [126, 424] width 157 height 37
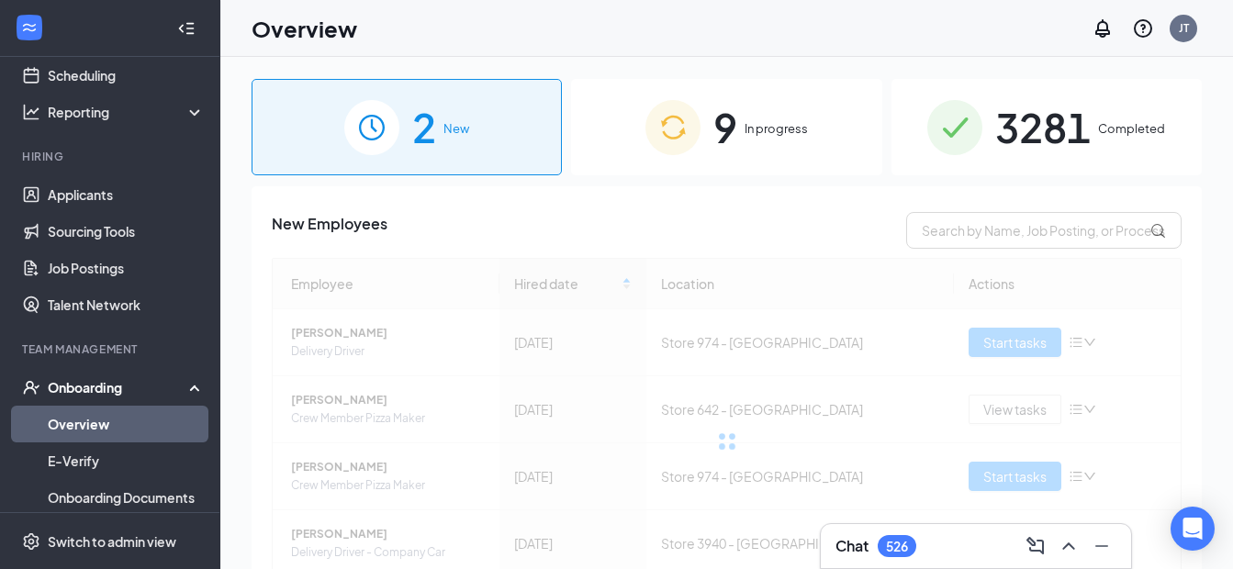
drag, startPoint x: 686, startPoint y: 138, endPoint x: 680, endPoint y: 151, distance: 14.4
click at [687, 138] on img at bounding box center [673, 127] width 55 height 55
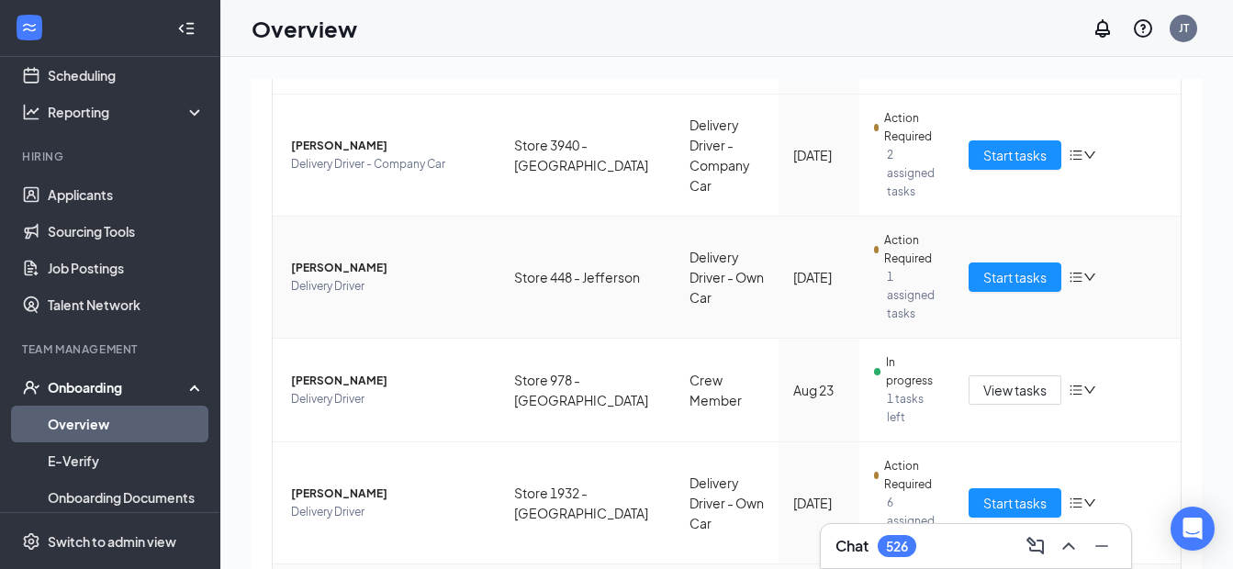
scroll to position [625, 0]
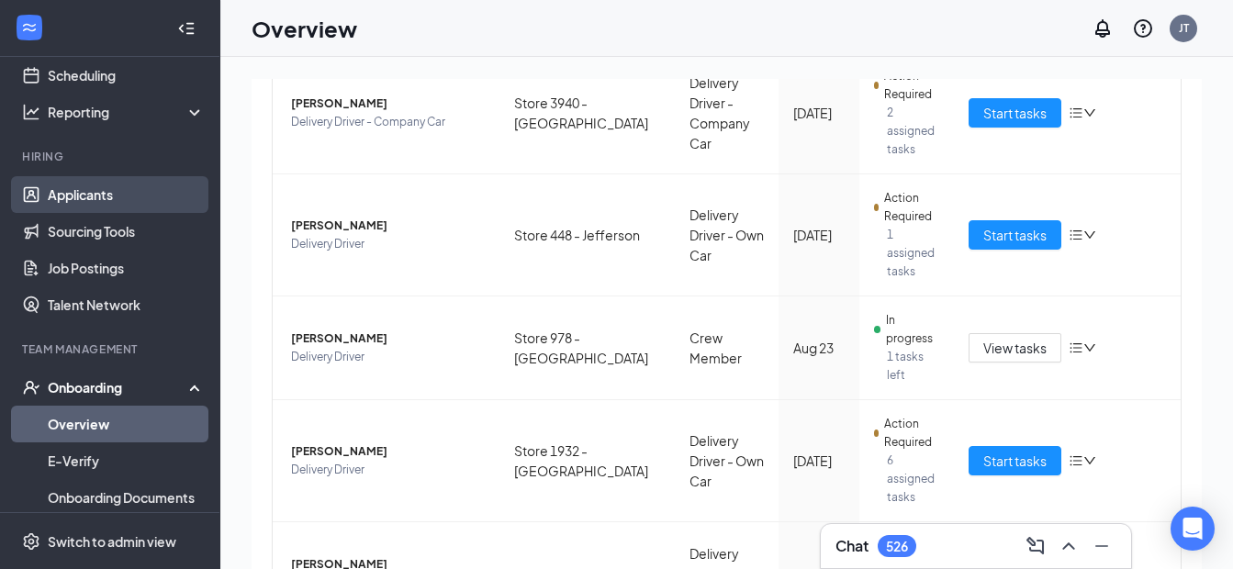
click at [82, 195] on link "Applicants" at bounding box center [126, 194] width 157 height 37
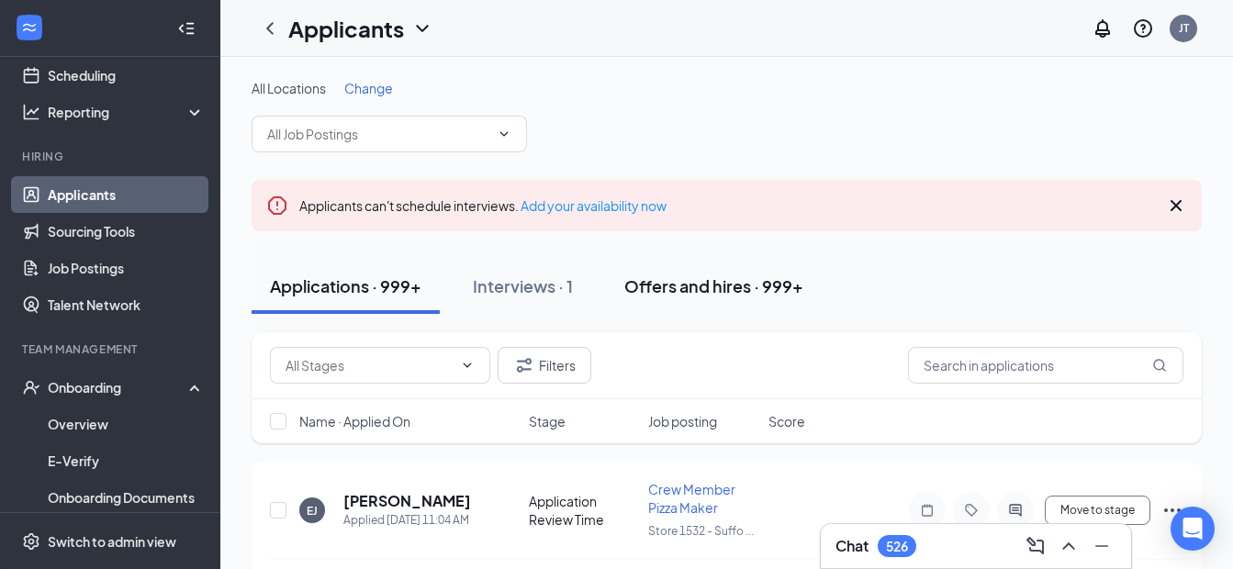
click at [698, 283] on div "Offers and hires · 999+" at bounding box center [714, 286] width 179 height 23
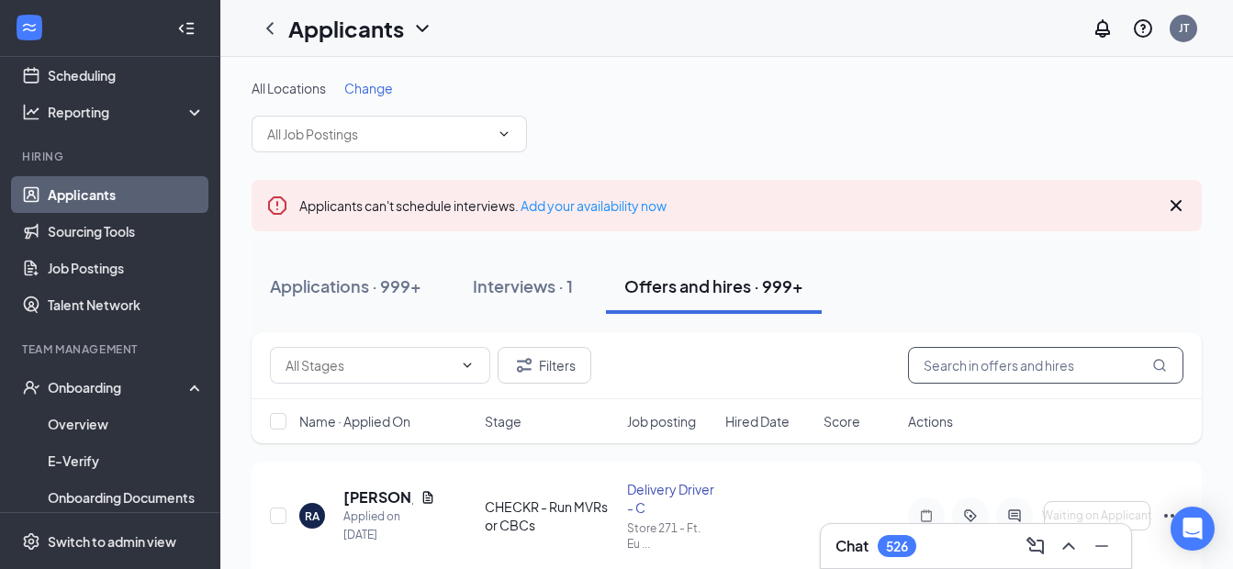
click at [955, 369] on input "text" at bounding box center [1046, 365] width 276 height 37
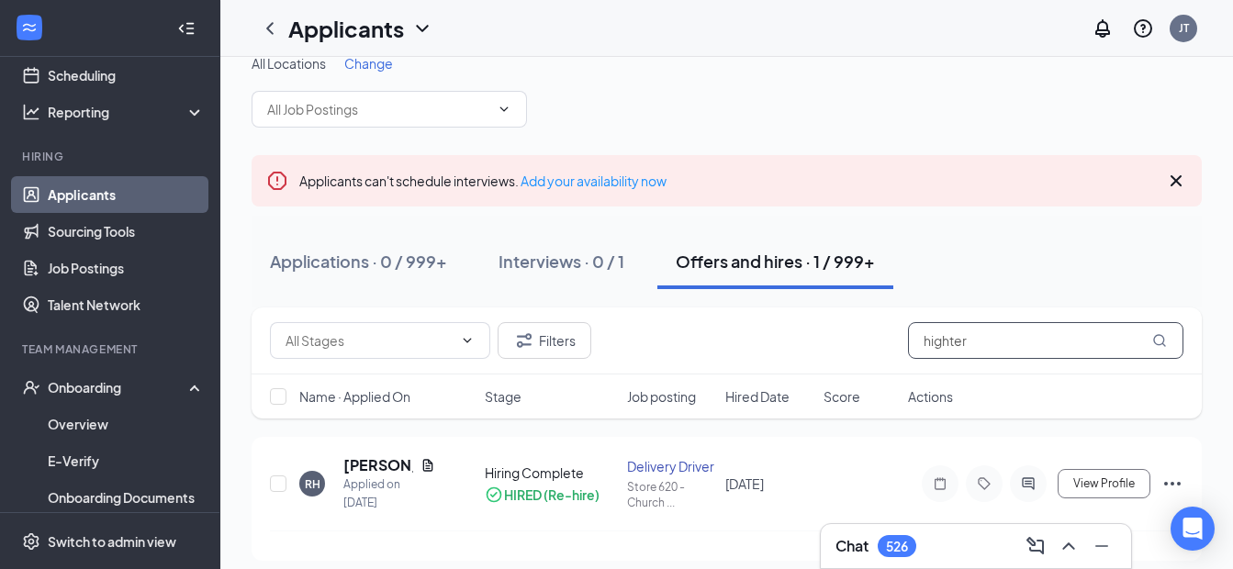
scroll to position [39, 0]
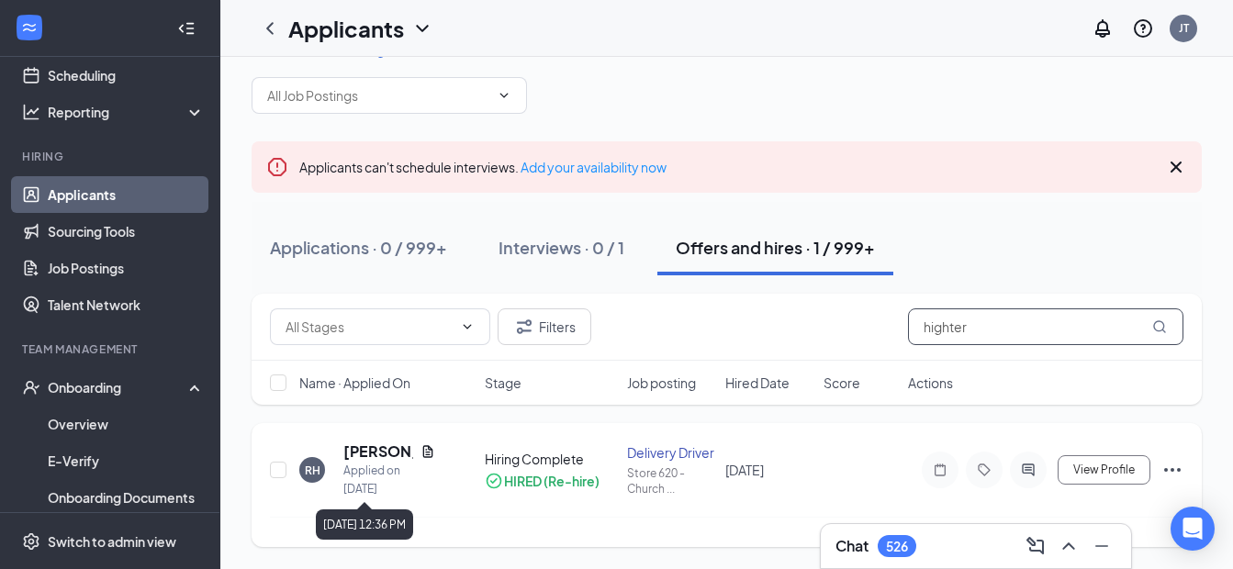
type input "highter"
click at [367, 462] on div "Applied on [DATE]" at bounding box center [389, 480] width 92 height 37
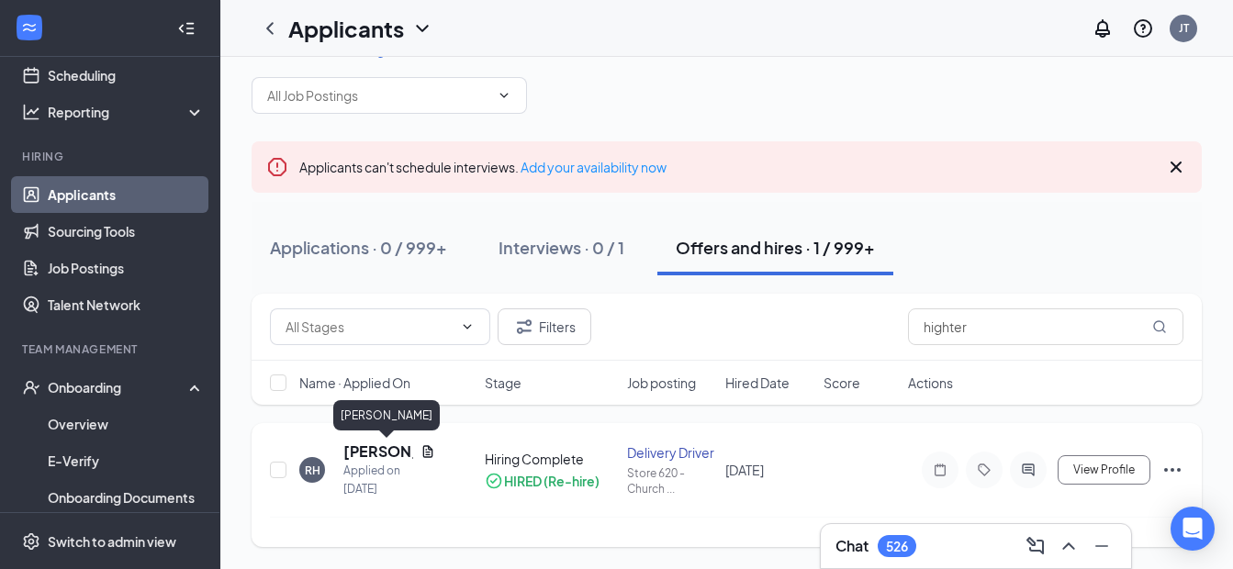
click at [371, 450] on h5 "[PERSON_NAME]" at bounding box center [378, 452] width 70 height 20
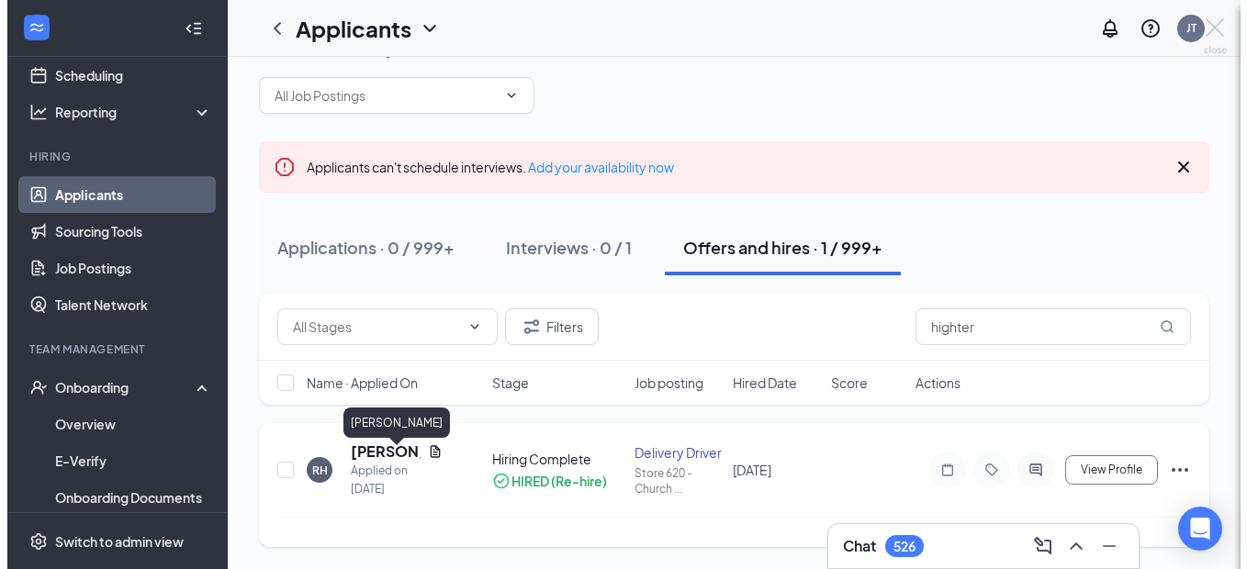
scroll to position [35, 0]
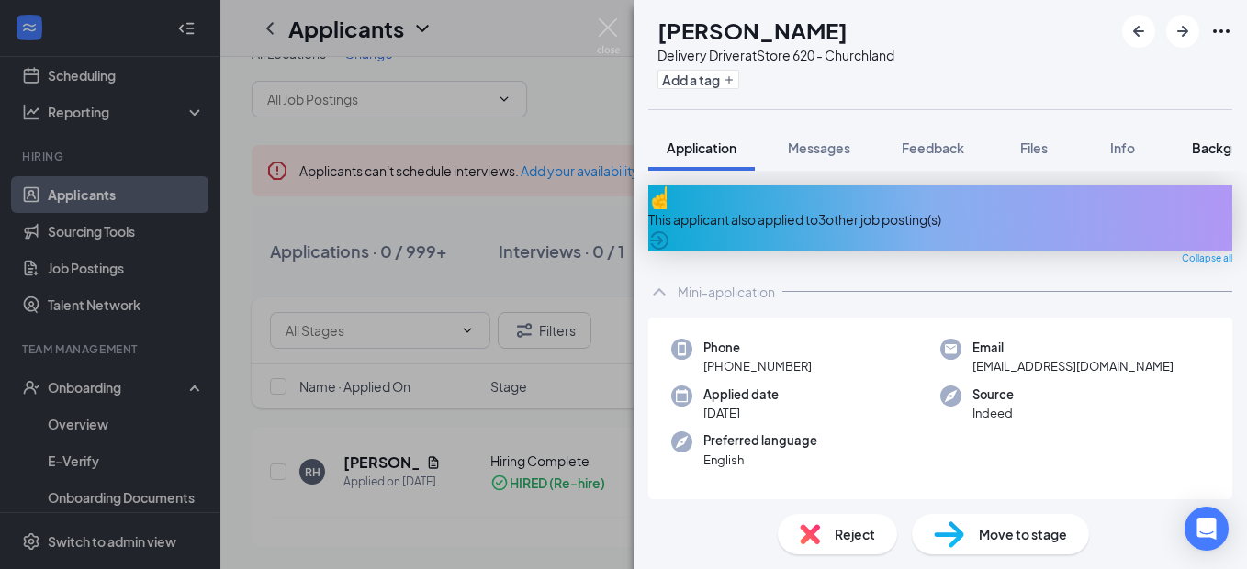
click at [1222, 146] on span "Background" at bounding box center [1229, 148] width 75 height 17
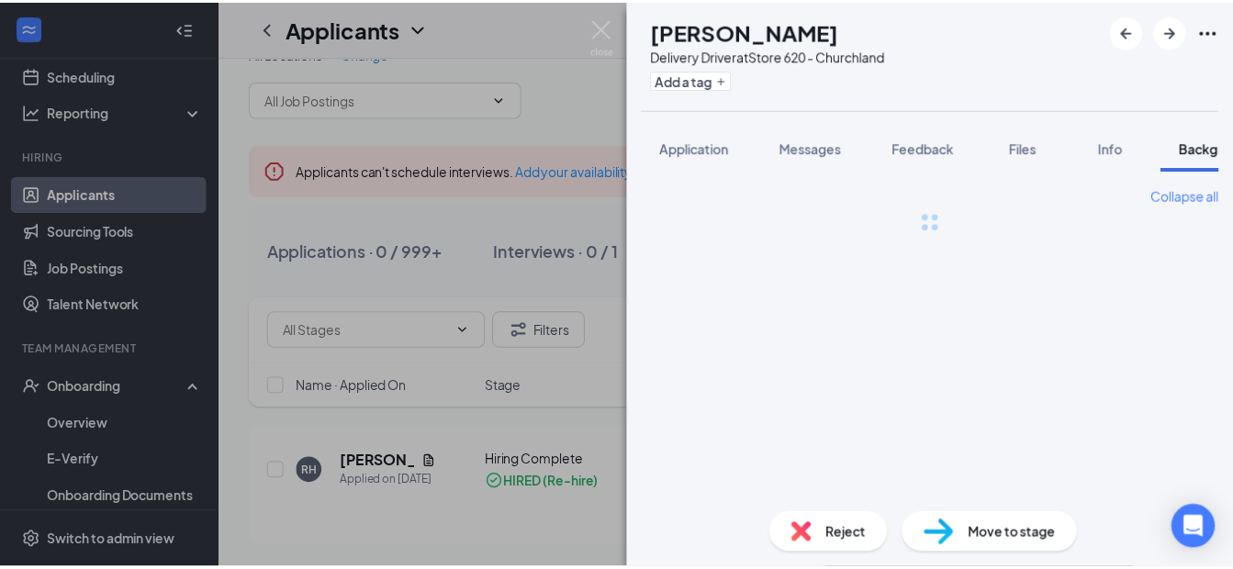
scroll to position [0, 57]
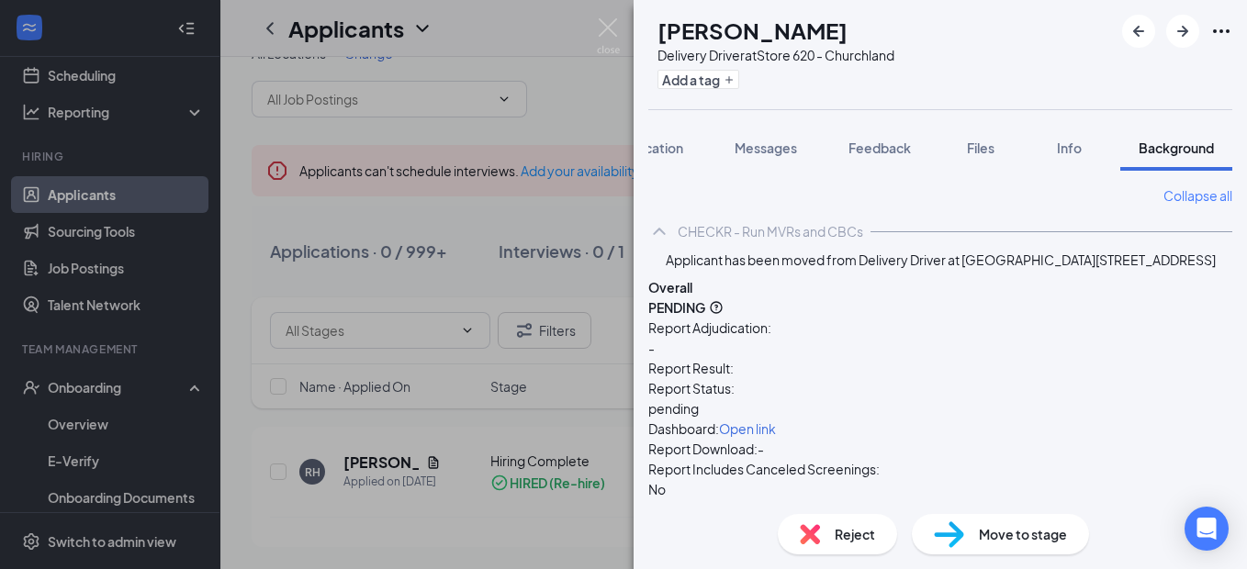
click at [776, 421] on span "Open link" at bounding box center [747, 429] width 57 height 17
drag, startPoint x: 604, startPoint y: 24, endPoint x: 617, endPoint y: 63, distance: 41.5
click at [604, 25] on img at bounding box center [608, 36] width 23 height 36
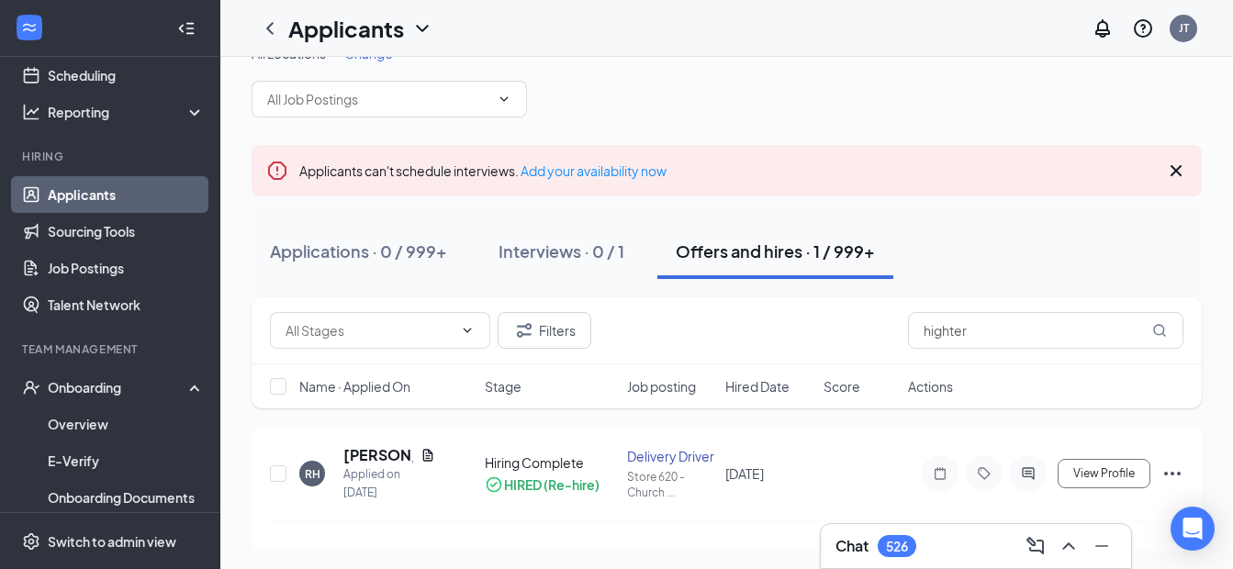
click at [1177, 176] on icon "Cross" at bounding box center [1177, 171] width 22 height 22
